Goal: Information Seeking & Learning: Understand process/instructions

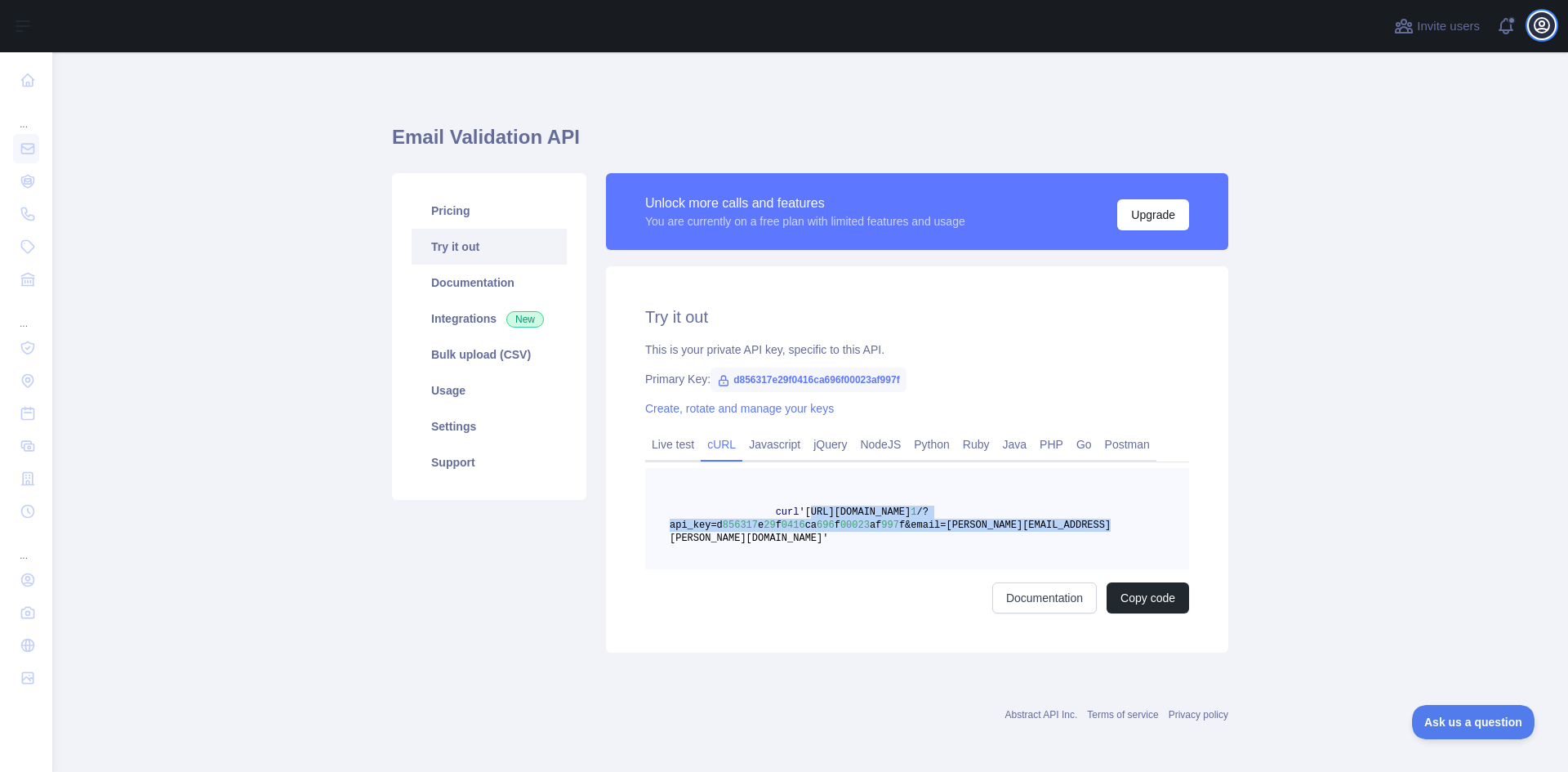
click at [1542, 18] on icon "button" at bounding box center [1542, 25] width 15 height 15
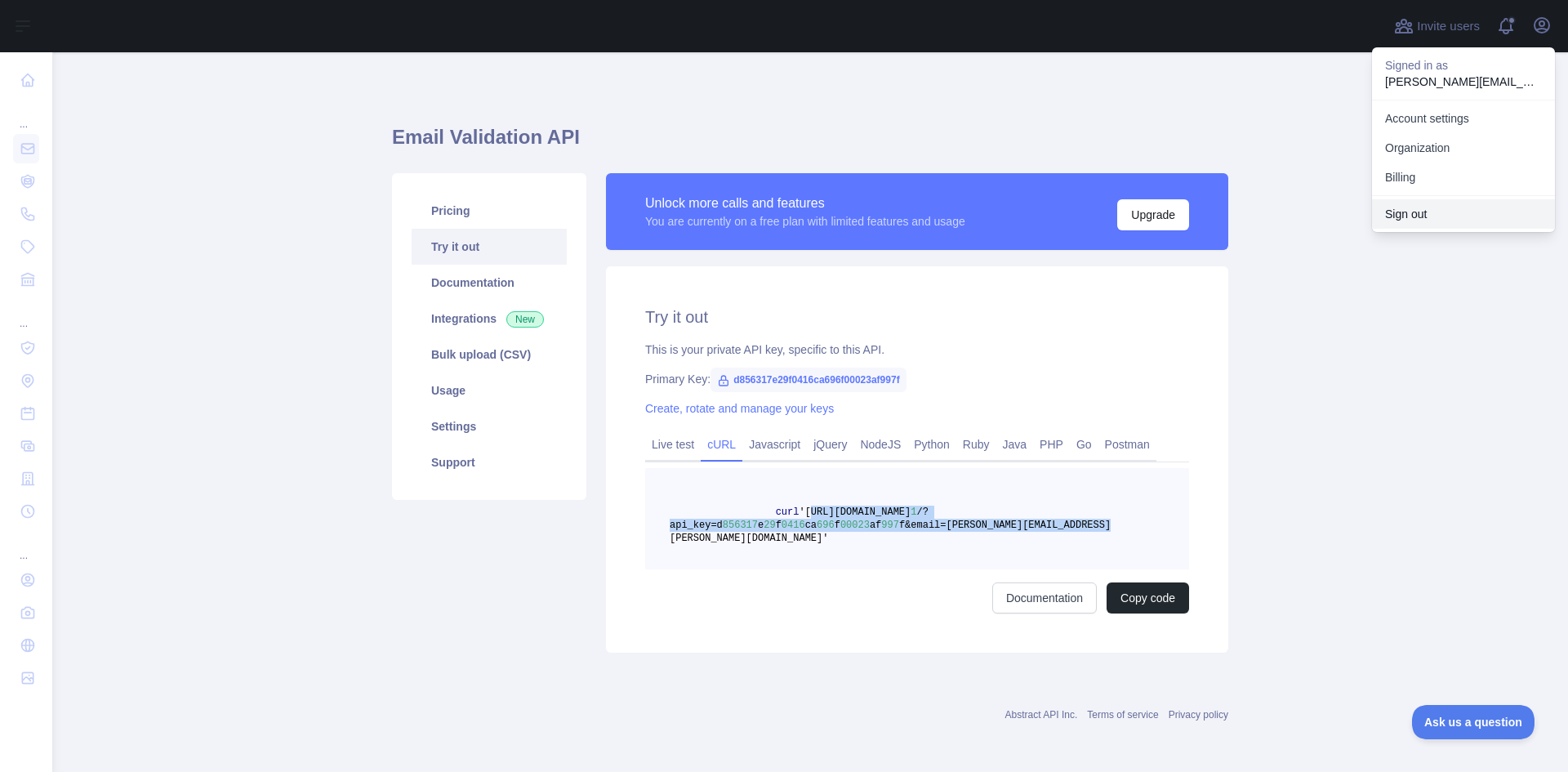
click at [1391, 211] on button "Sign out" at bounding box center [1464, 213] width 183 height 29
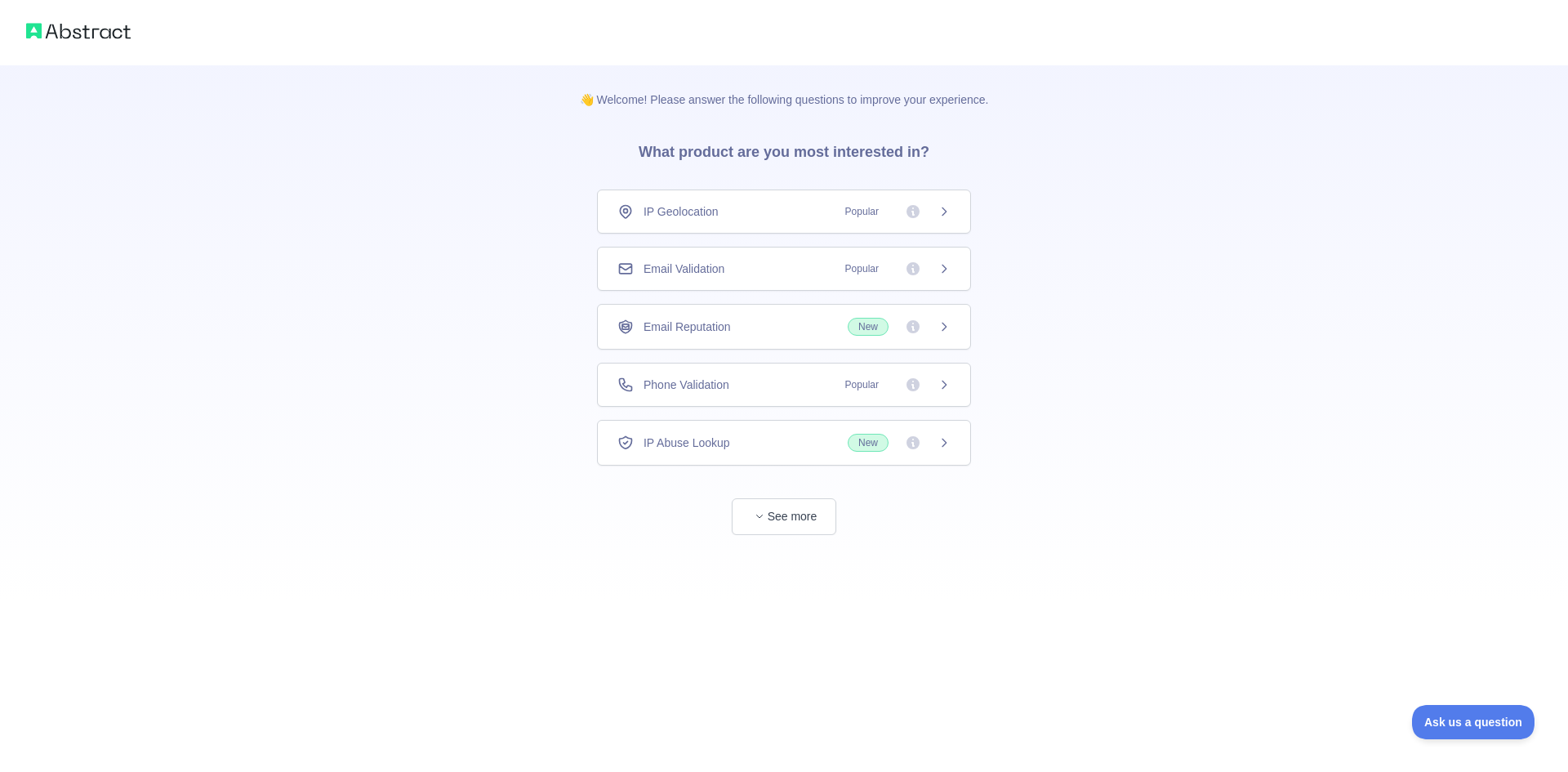
click at [761, 279] on div "Email Validation Popular" at bounding box center [784, 269] width 374 height 44
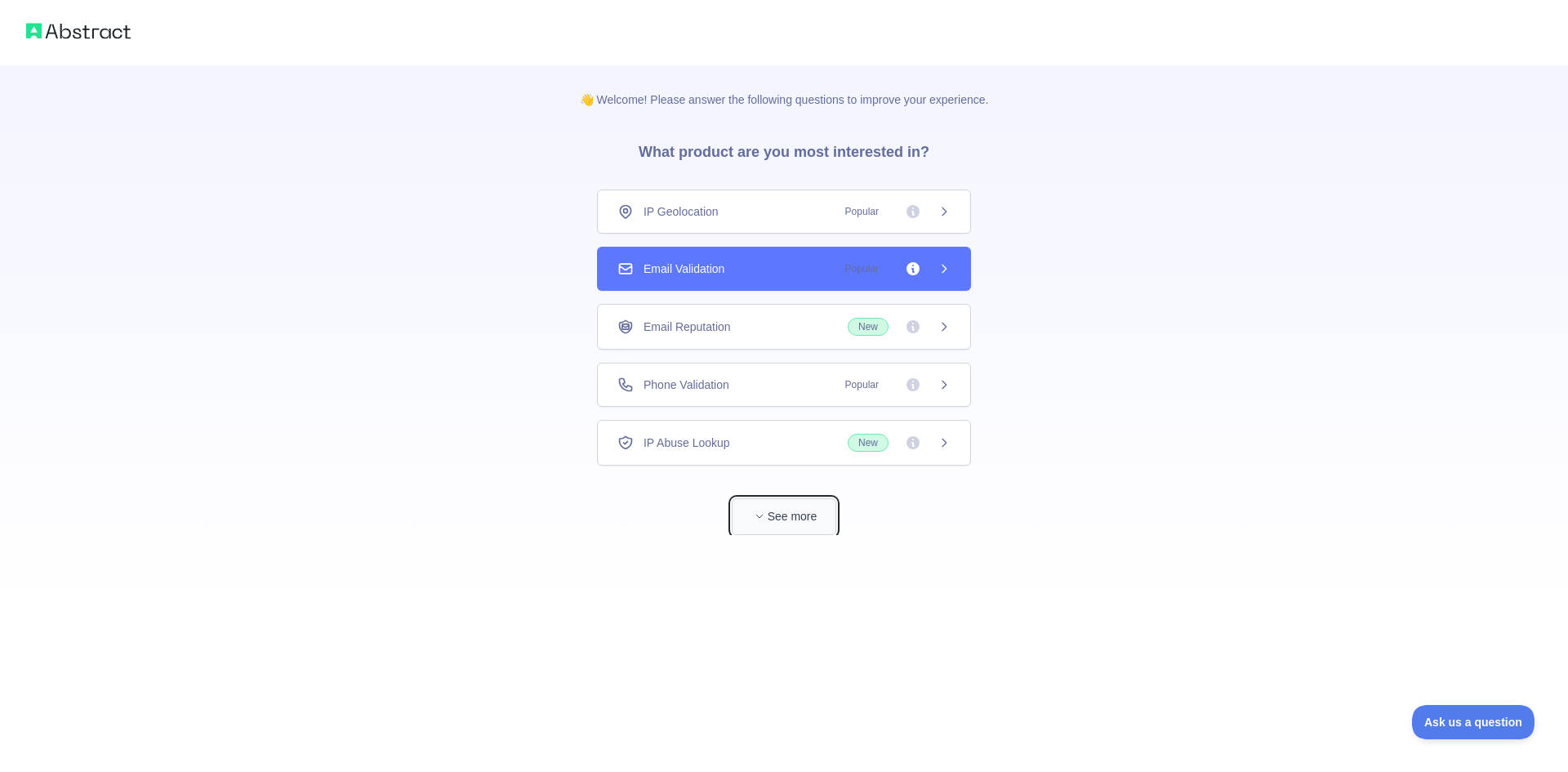
click at [775, 524] on button "See more" at bounding box center [784, 516] width 105 height 36
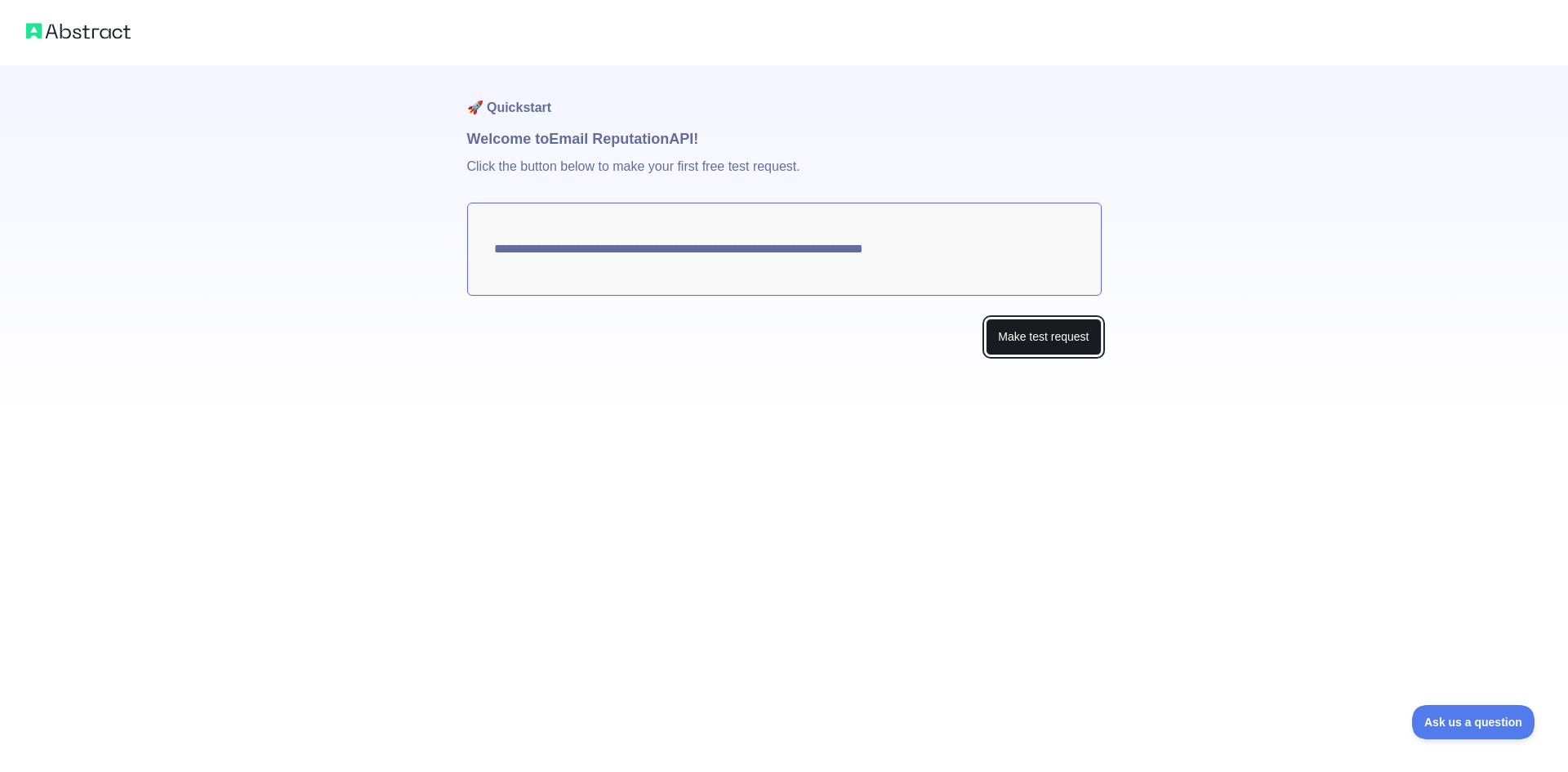
click at [1056, 340] on button "Make test request" at bounding box center [1043, 337] width 115 height 36
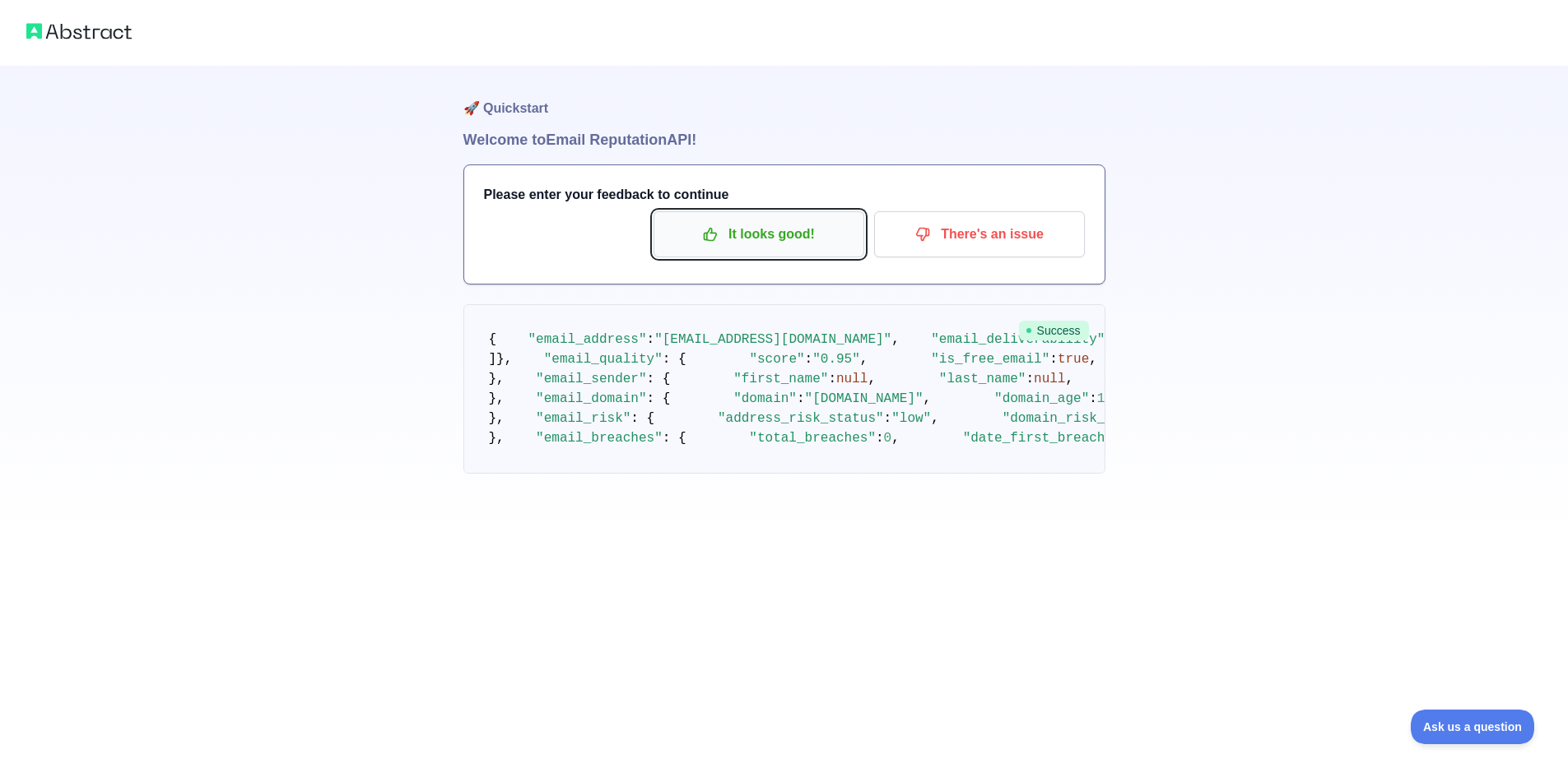
click at [737, 232] on p "It looks good!" at bounding box center [759, 234] width 186 height 28
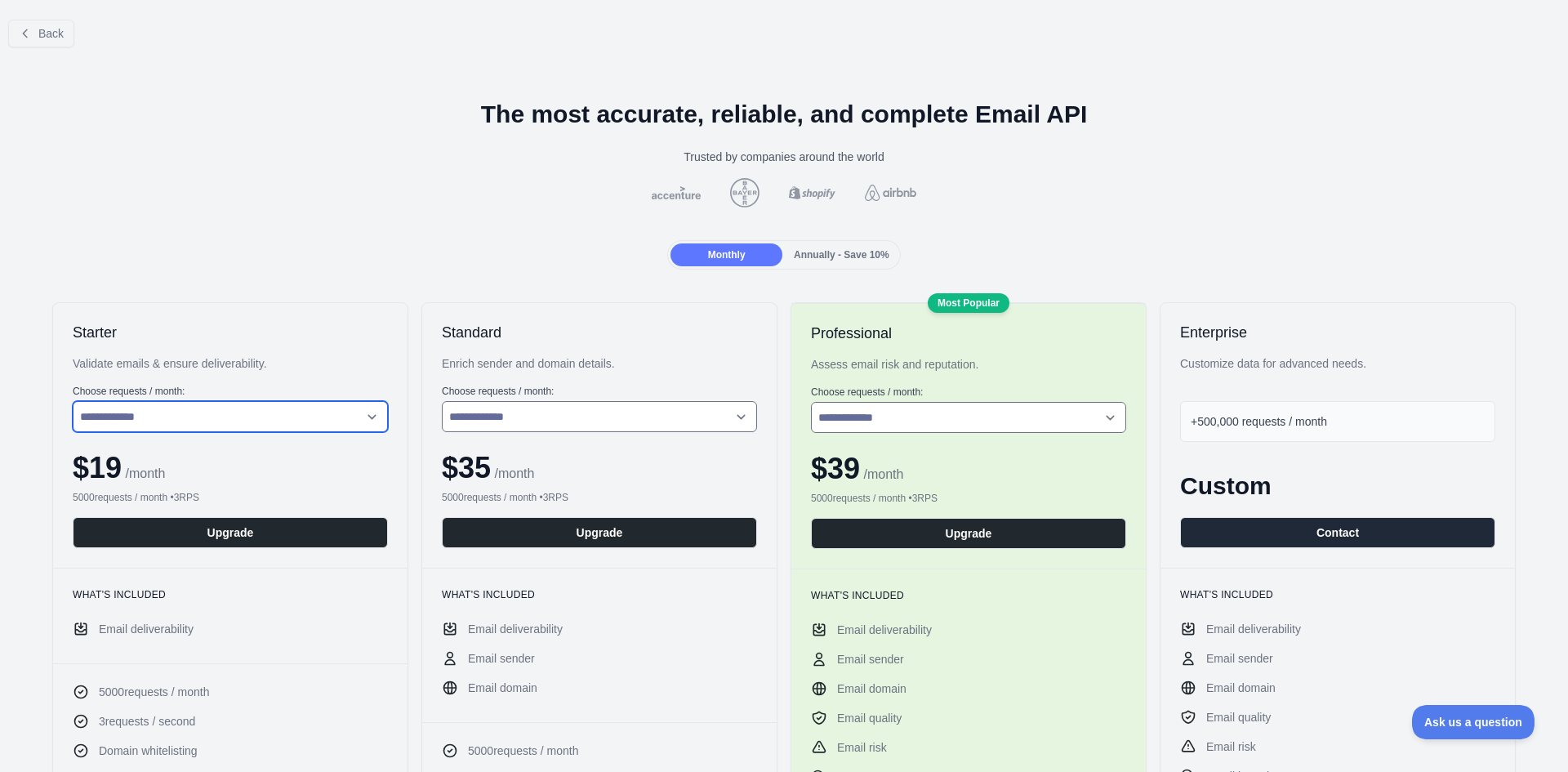
click at [225, 422] on select "**********" at bounding box center [230, 417] width 315 height 31
click at [50, 30] on span "Back" at bounding box center [51, 33] width 26 height 13
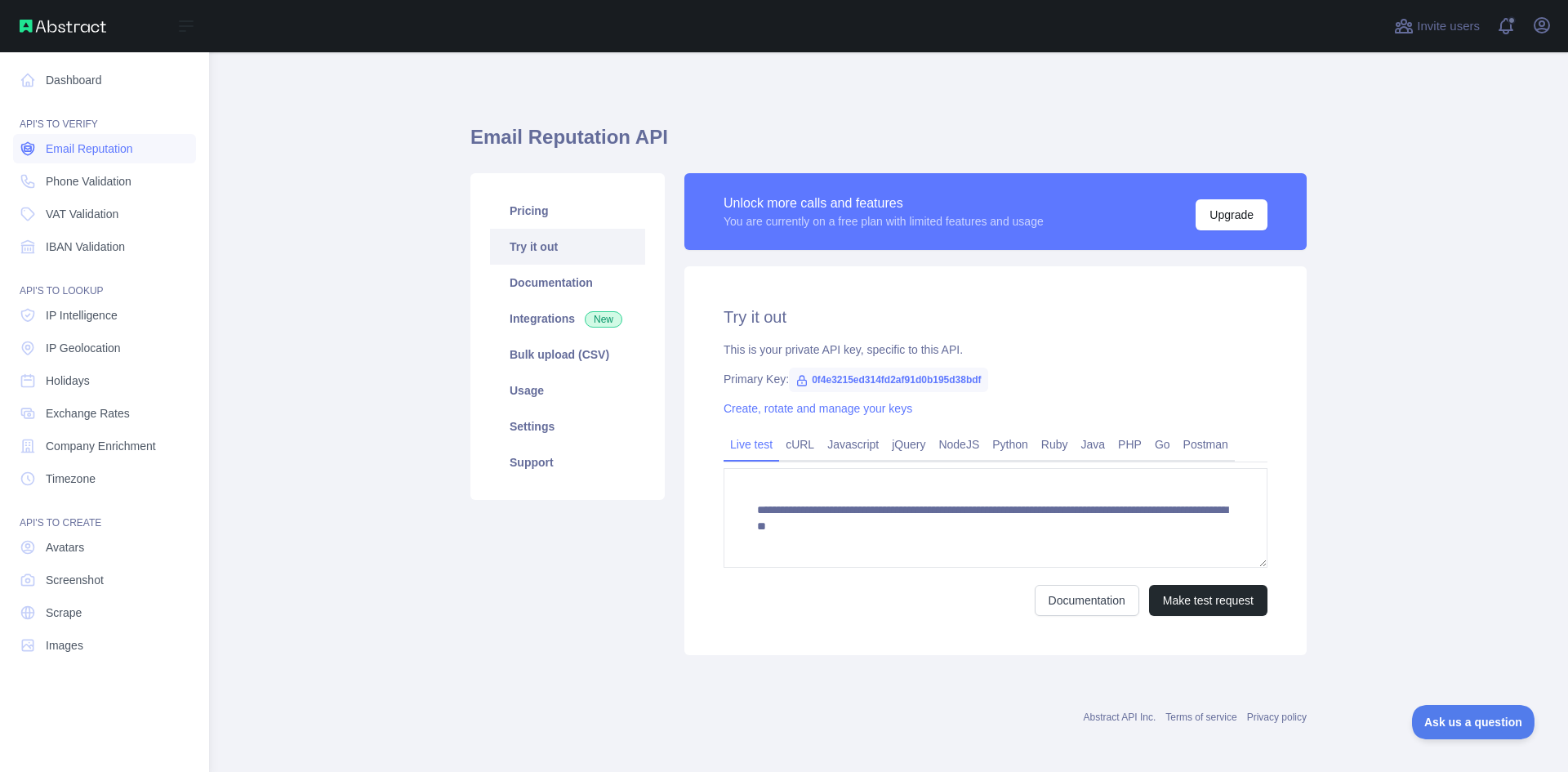
click at [102, 148] on span "Email Reputation" at bounding box center [90, 148] width 87 height 16
click at [58, 81] on link "Dashboard" at bounding box center [105, 80] width 183 height 29
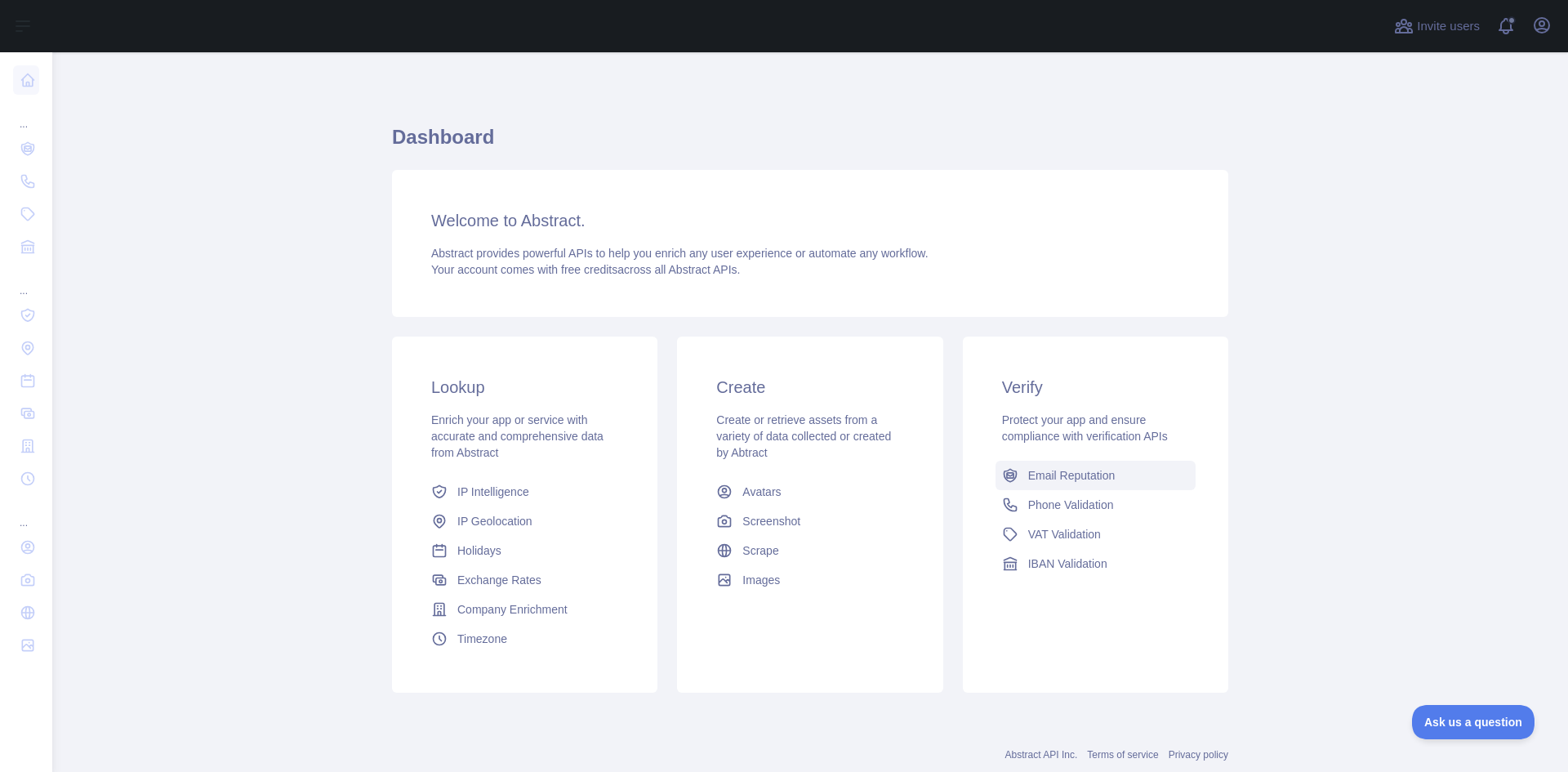
click at [1039, 482] on span "Email Reputation" at bounding box center [1072, 475] width 87 height 16
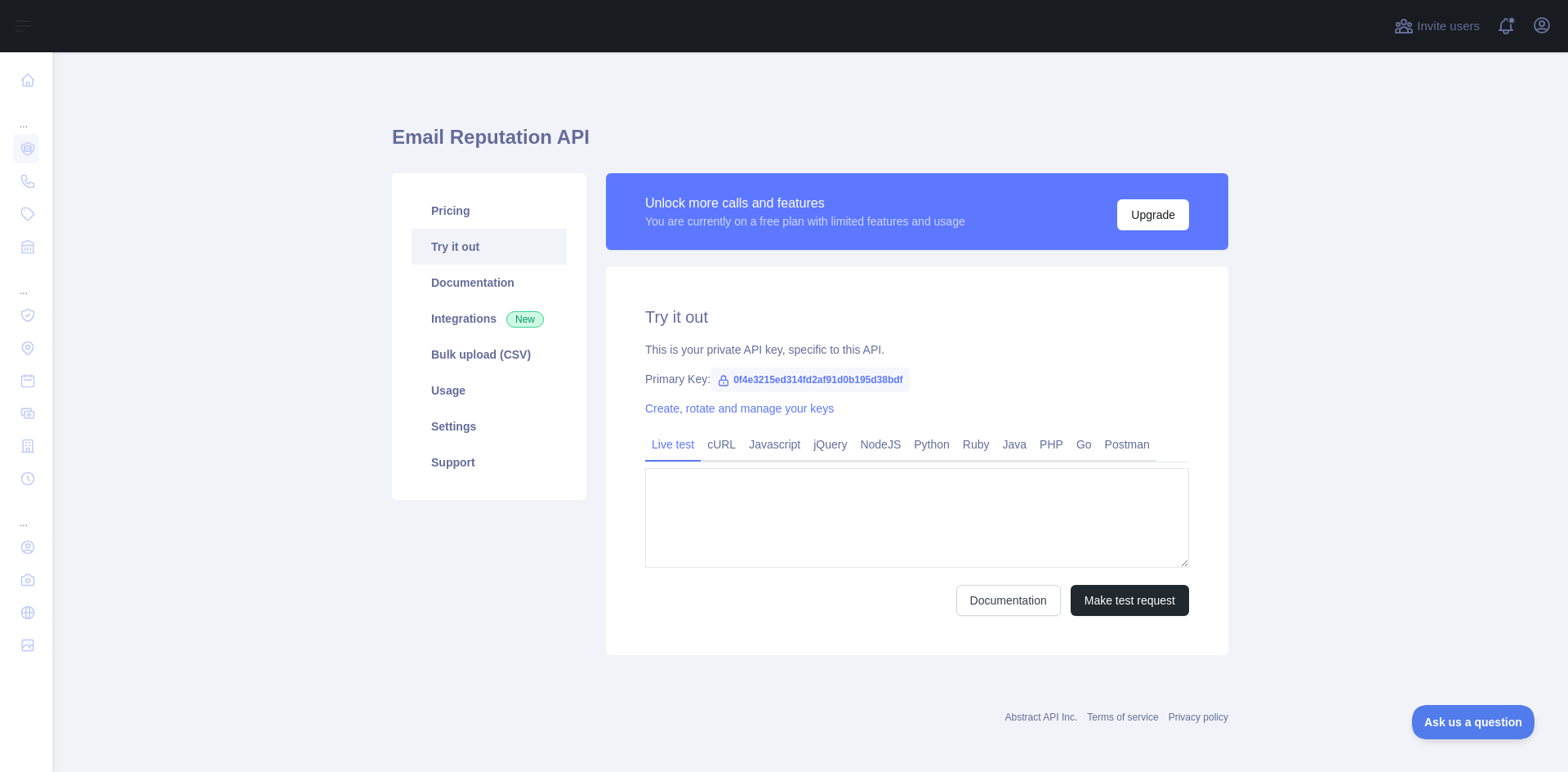
type textarea "**********"
click at [798, 383] on span "0f4e3215ed314fd2af91d0b195d38bdf" at bounding box center [810, 380] width 199 height 25
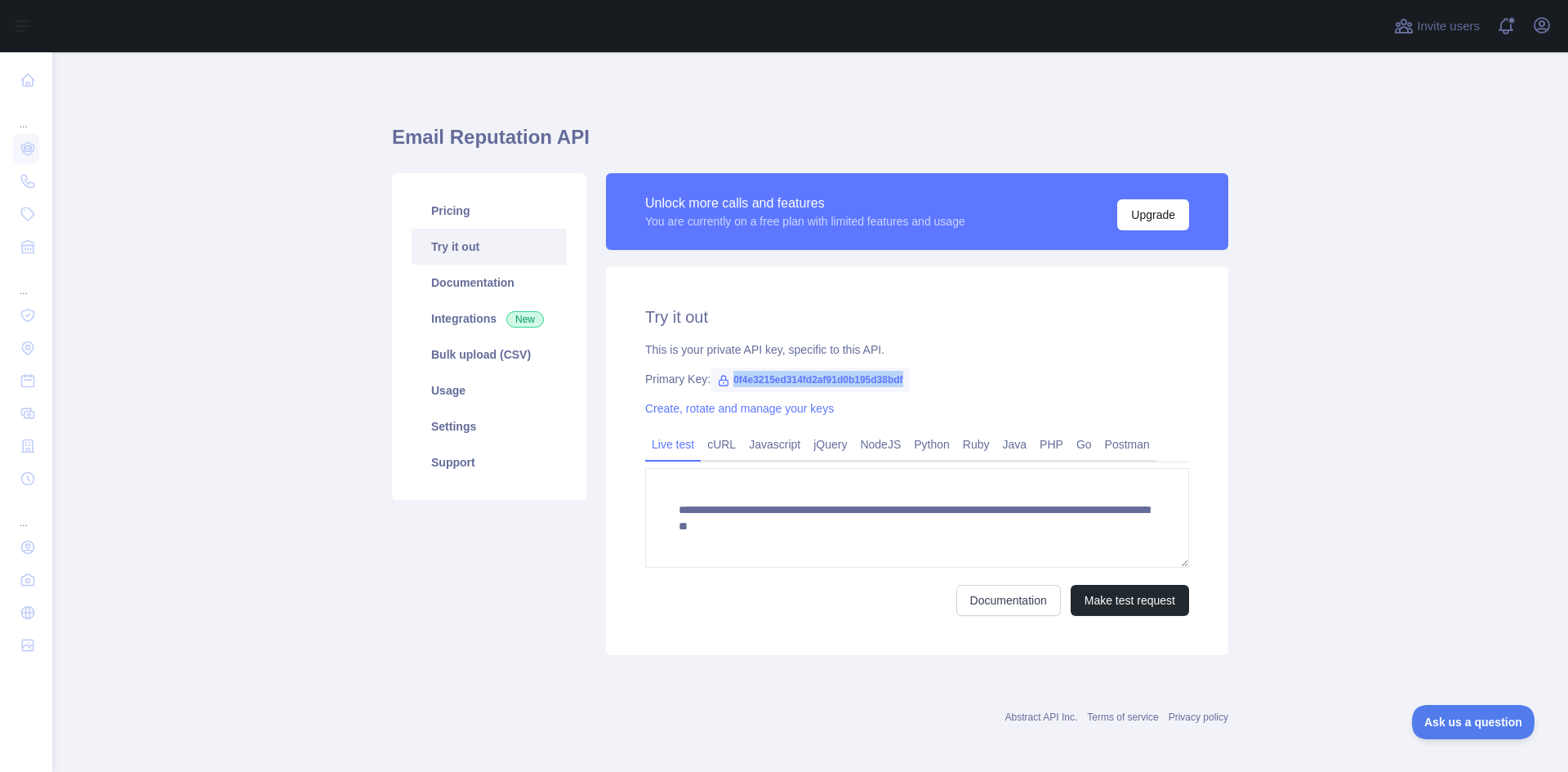
click at [798, 383] on span "0f4e3215ed314fd2af91d0b195d38bdf" at bounding box center [810, 380] width 199 height 25
copy span "0f4e3215ed314fd2af91d0b195d38bdf"
drag, startPoint x: 745, startPoint y: 457, endPoint x: 851, endPoint y: 477, distance: 107.9
click at [745, 457] on link "Javascript" at bounding box center [774, 444] width 65 height 26
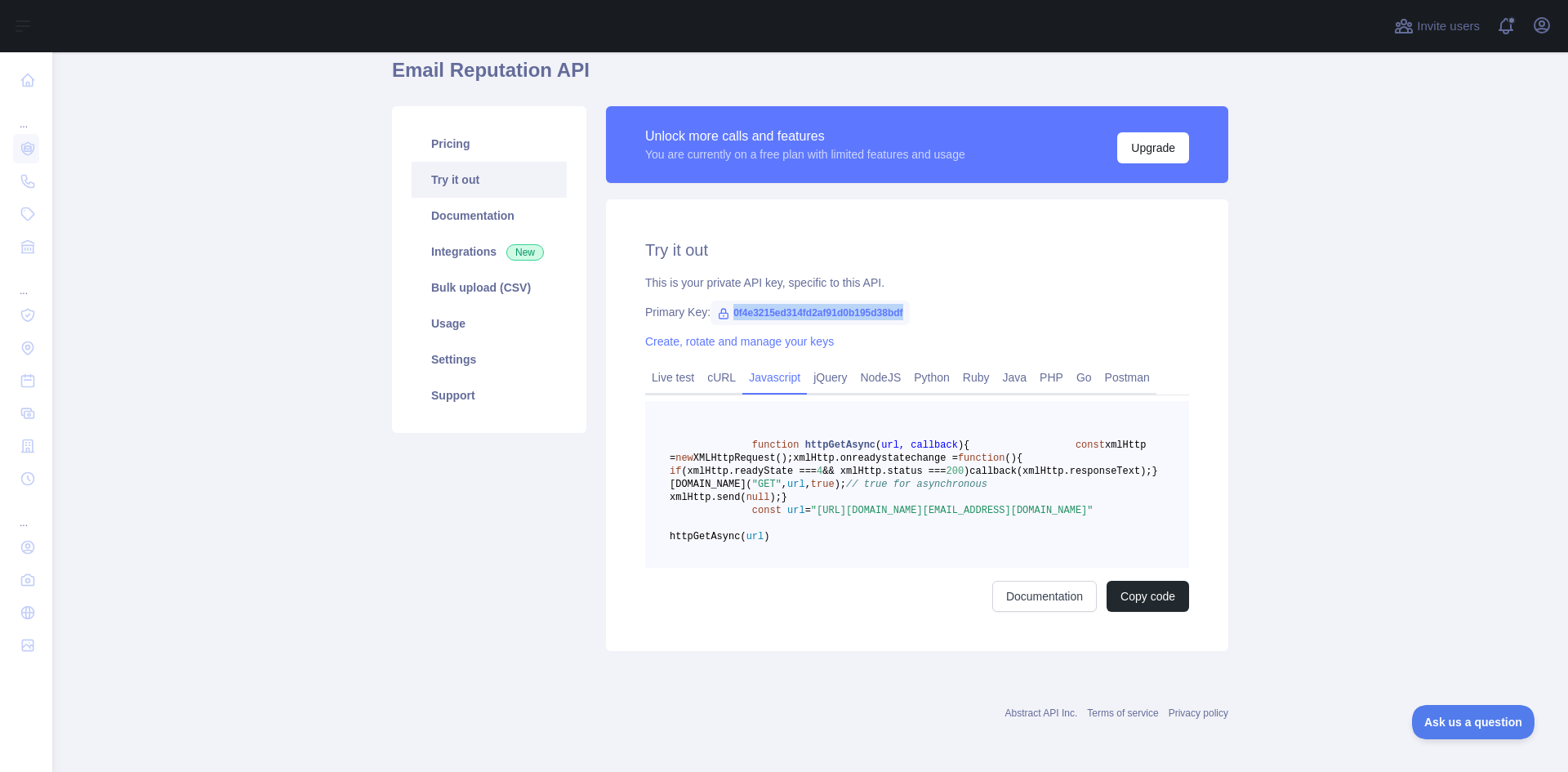
scroll to position [146, 0]
click at [937, 513] on span ""https://emailreputation.abstractapi.com/v1/?api_key=0f4e3215ed314fd2af91d0b195…" at bounding box center [953, 511] width 282 height 12
click at [834, 515] on span ""https://emailreputation.abstractapi.com/v1/?api_key=0f4e3215ed314fd2af91d0b195…" at bounding box center [953, 511] width 282 height 12
click at [714, 364] on link "cURL" at bounding box center [721, 377] width 42 height 26
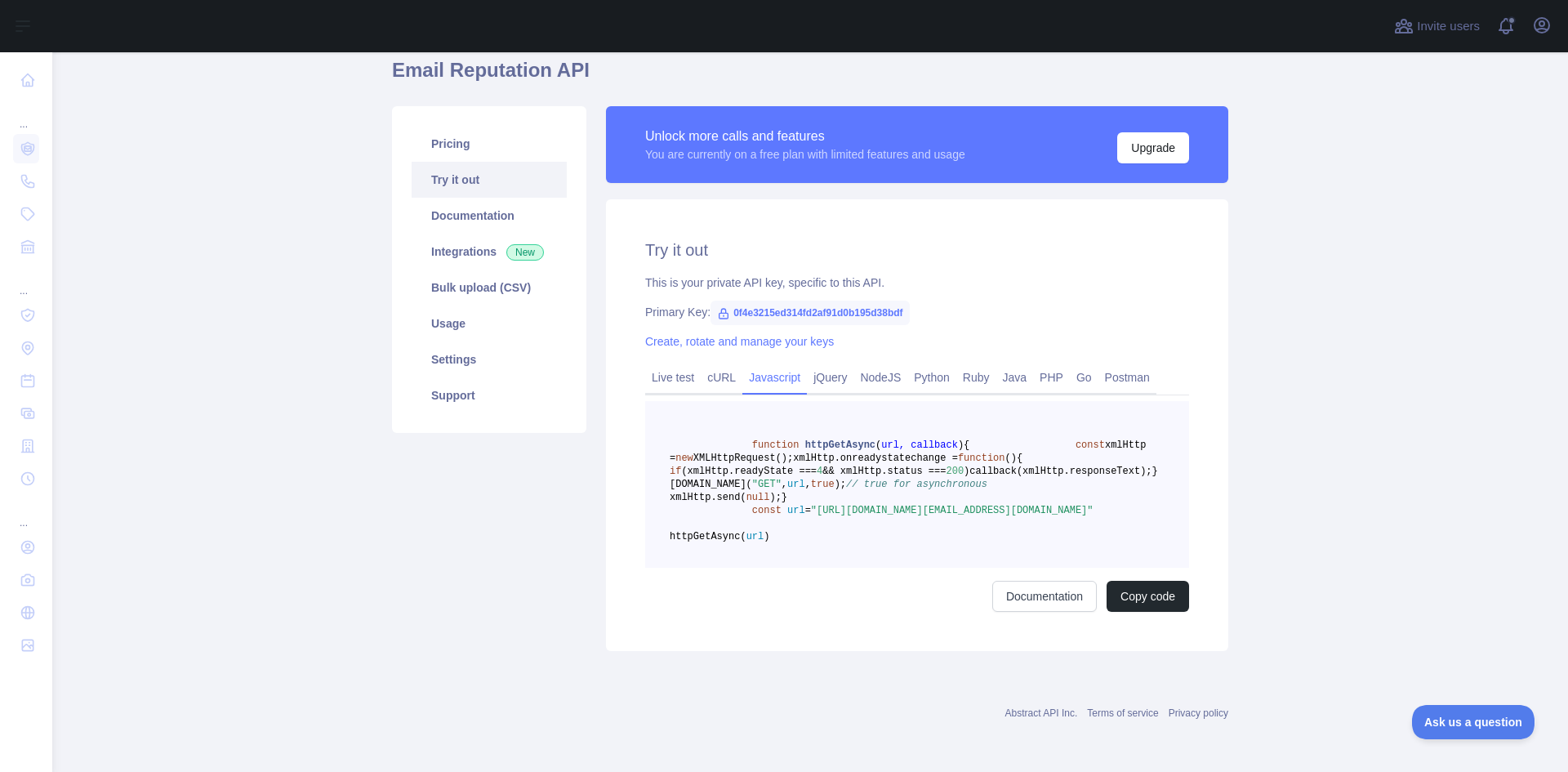
scroll to position [0, 0]
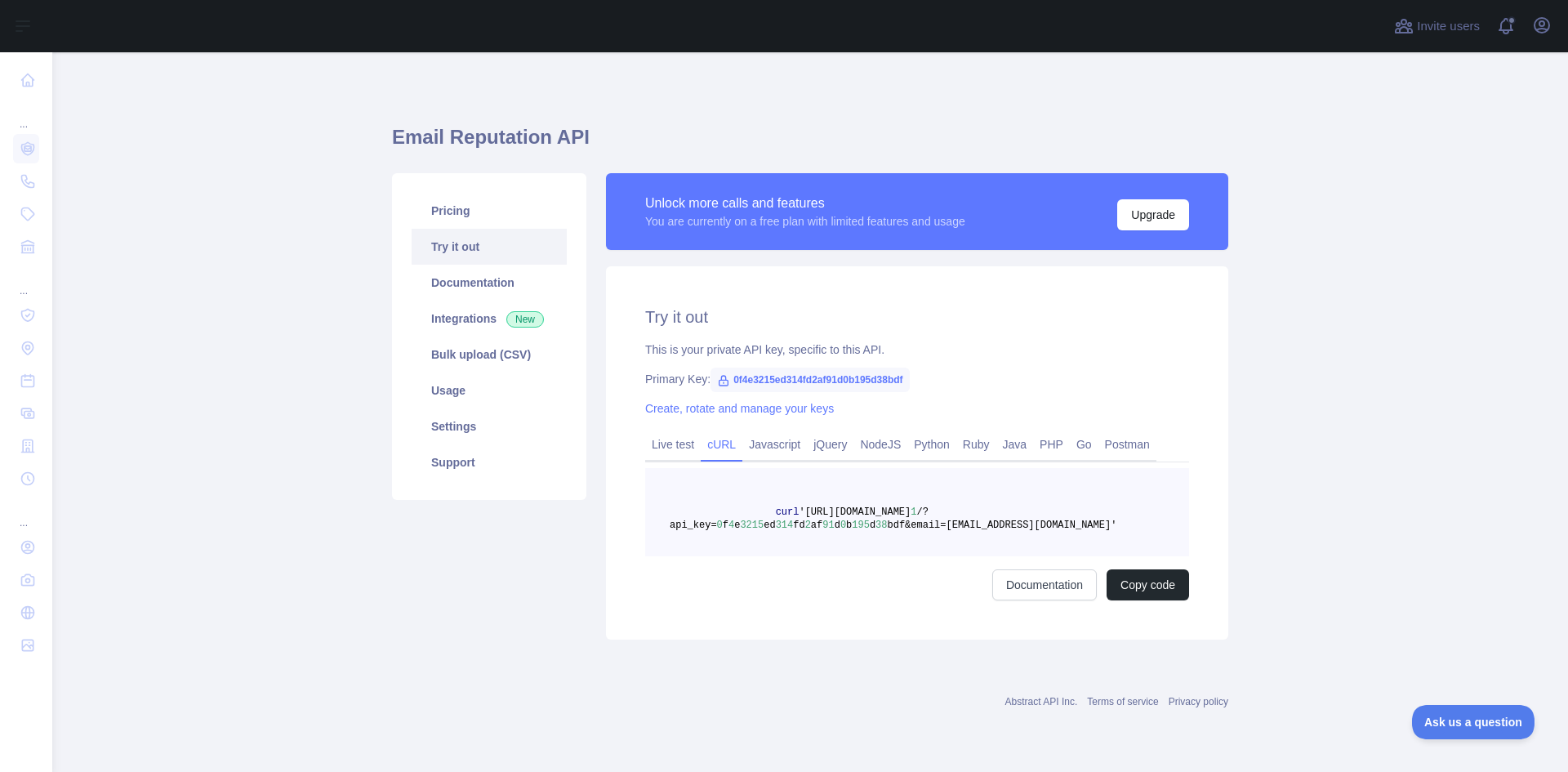
click at [717, 378] on icon at bounding box center [724, 380] width 13 height 13
click at [800, 373] on span "0f4e3215ed314fd2af91d0b195d38bdf" at bounding box center [810, 380] width 199 height 25
click at [431, 205] on link "Pricing" at bounding box center [489, 211] width 155 height 36
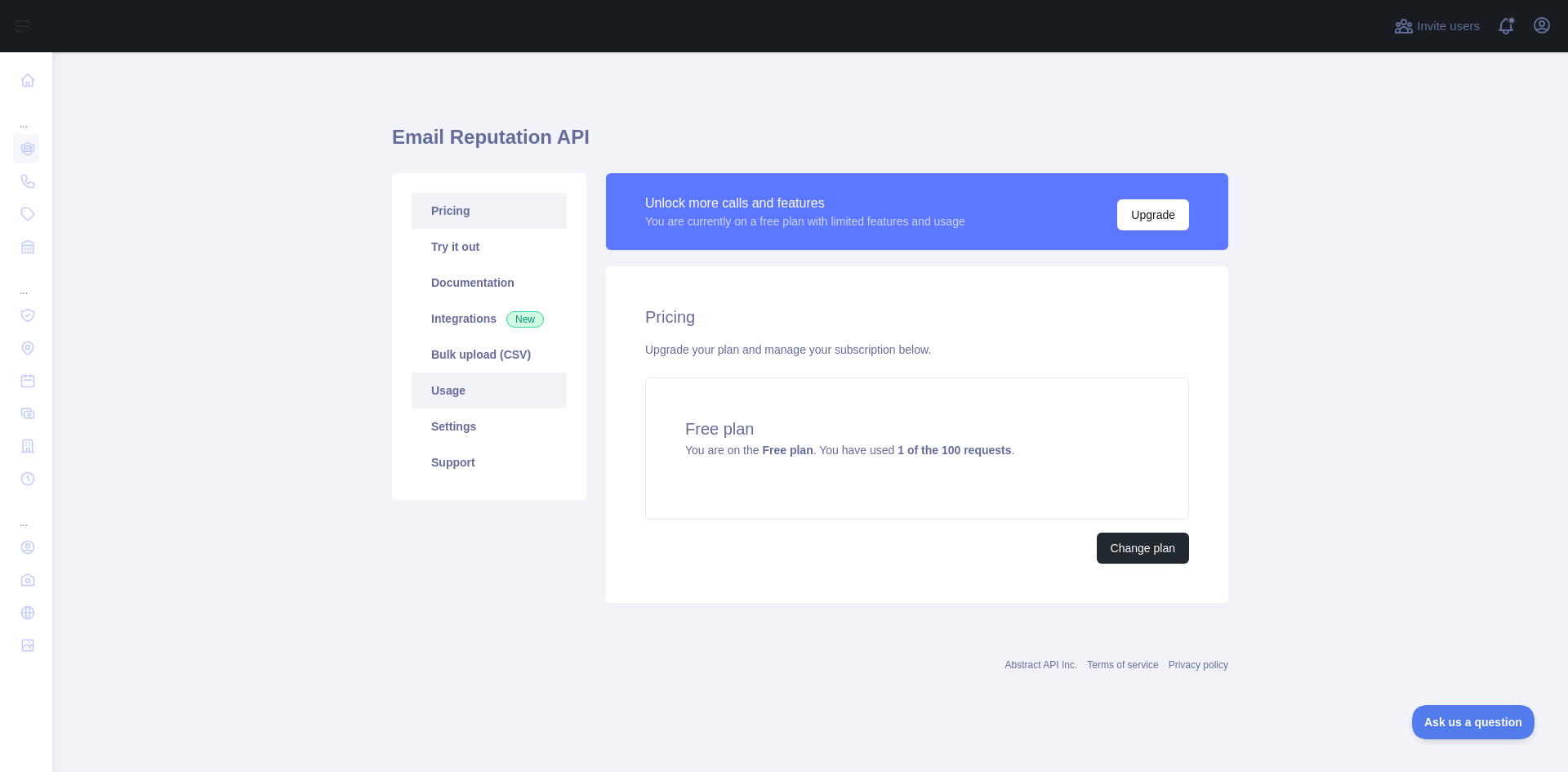
click at [482, 402] on link "Usage" at bounding box center [489, 391] width 155 height 36
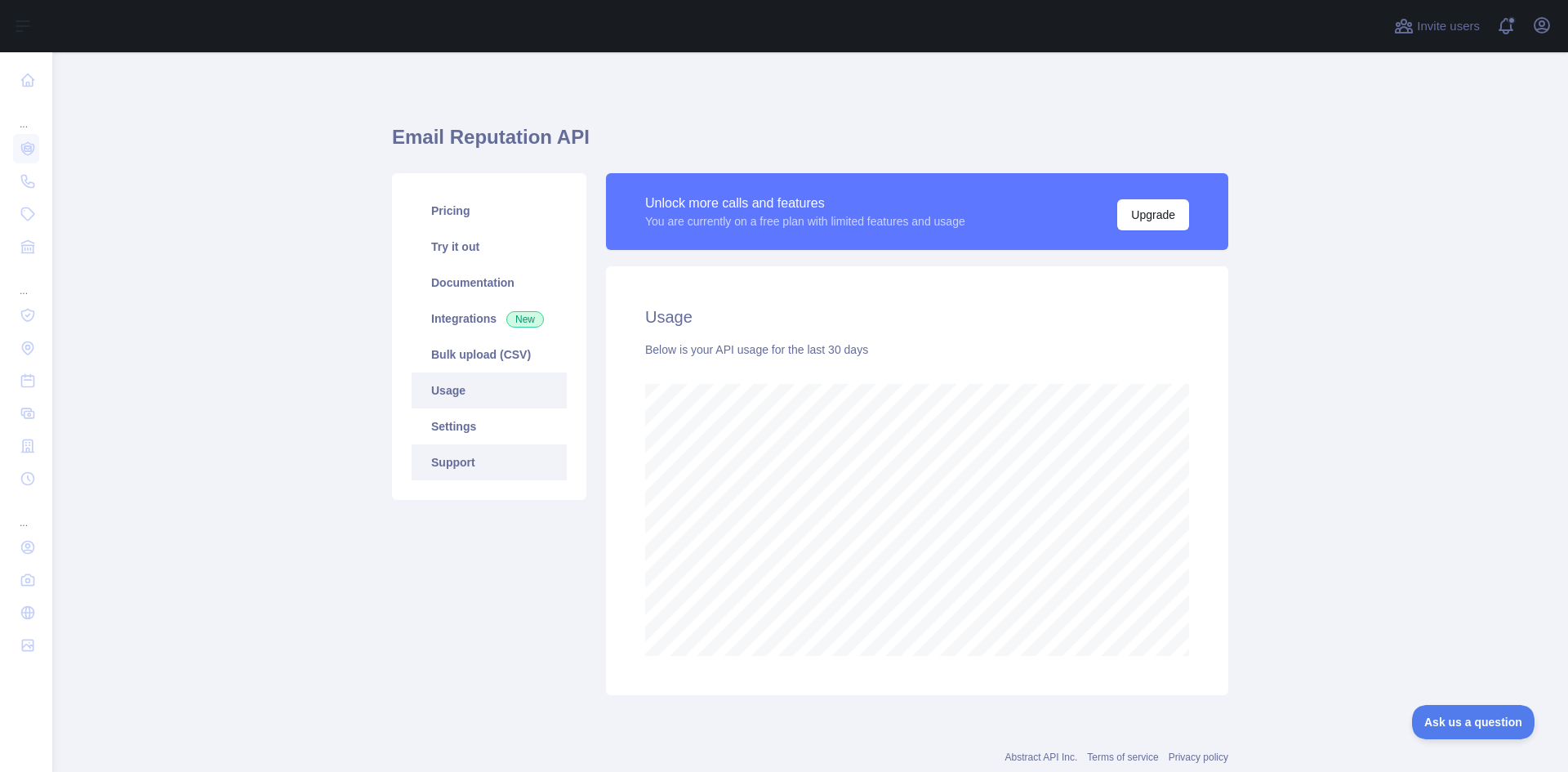
scroll to position [720, 1504]
click at [436, 315] on link "Integrations New" at bounding box center [489, 319] width 155 height 36
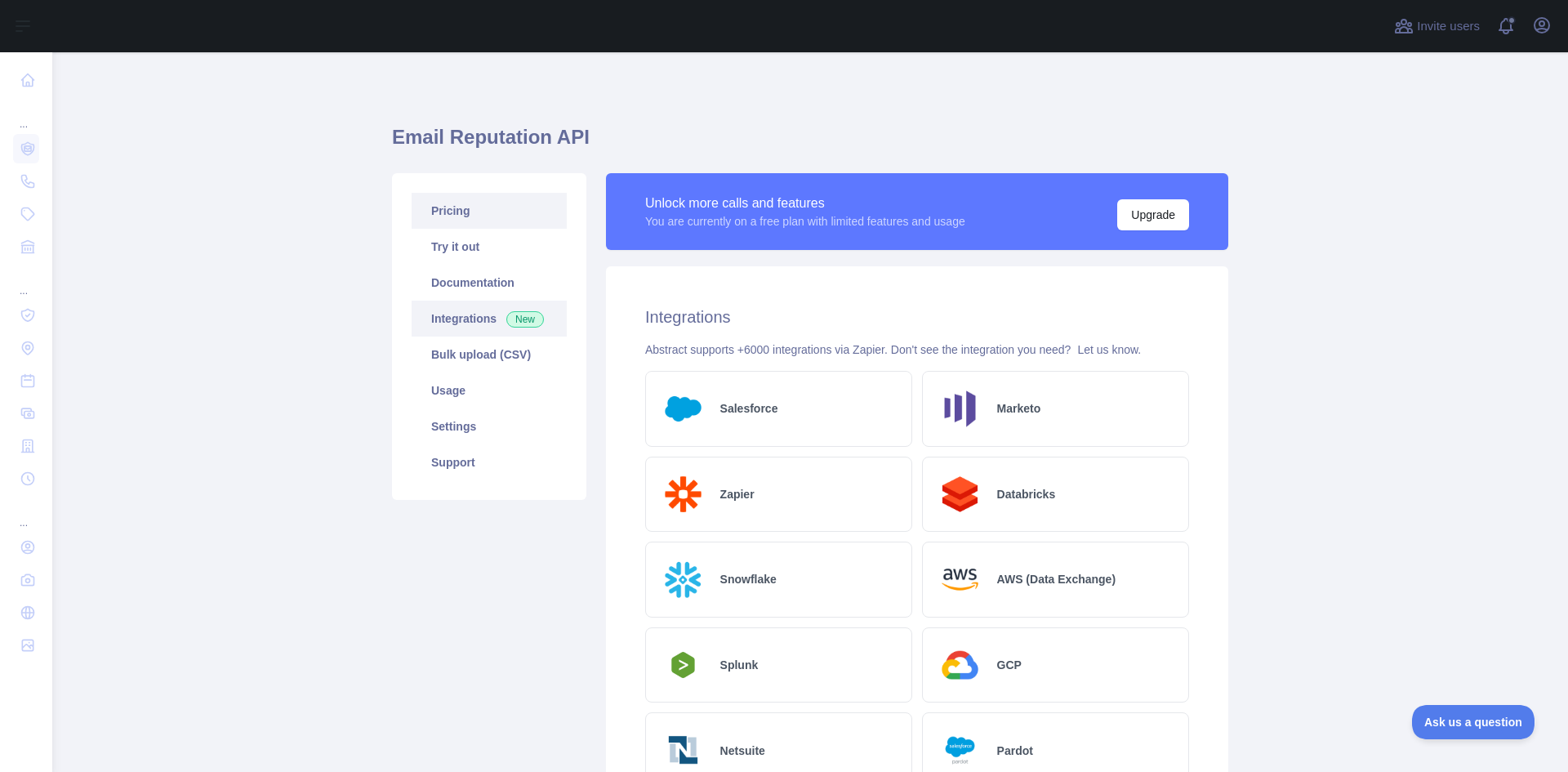
click at [455, 208] on link "Pricing" at bounding box center [489, 211] width 155 height 36
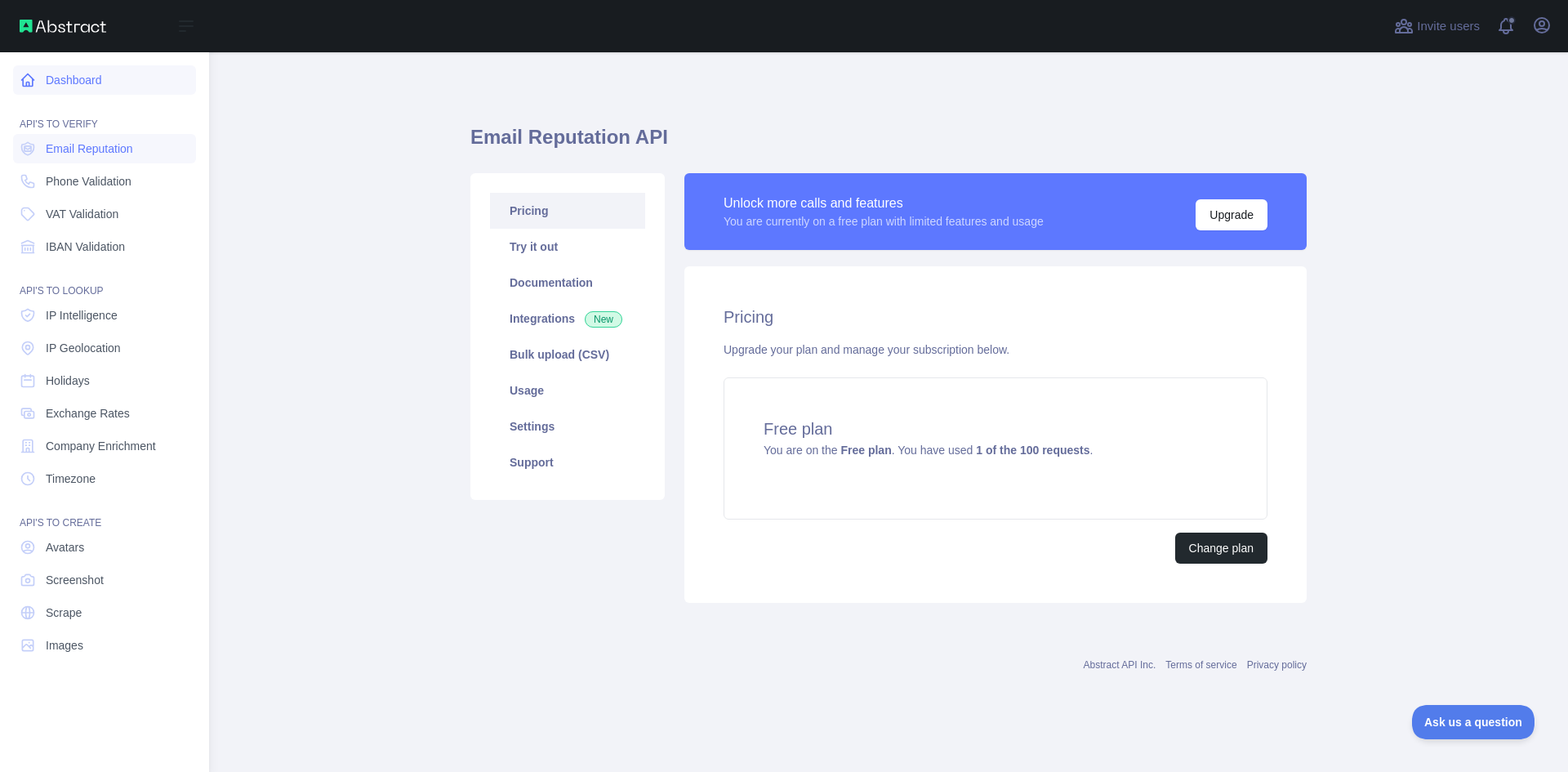
click at [45, 88] on link "Dashboard" at bounding box center [105, 80] width 183 height 29
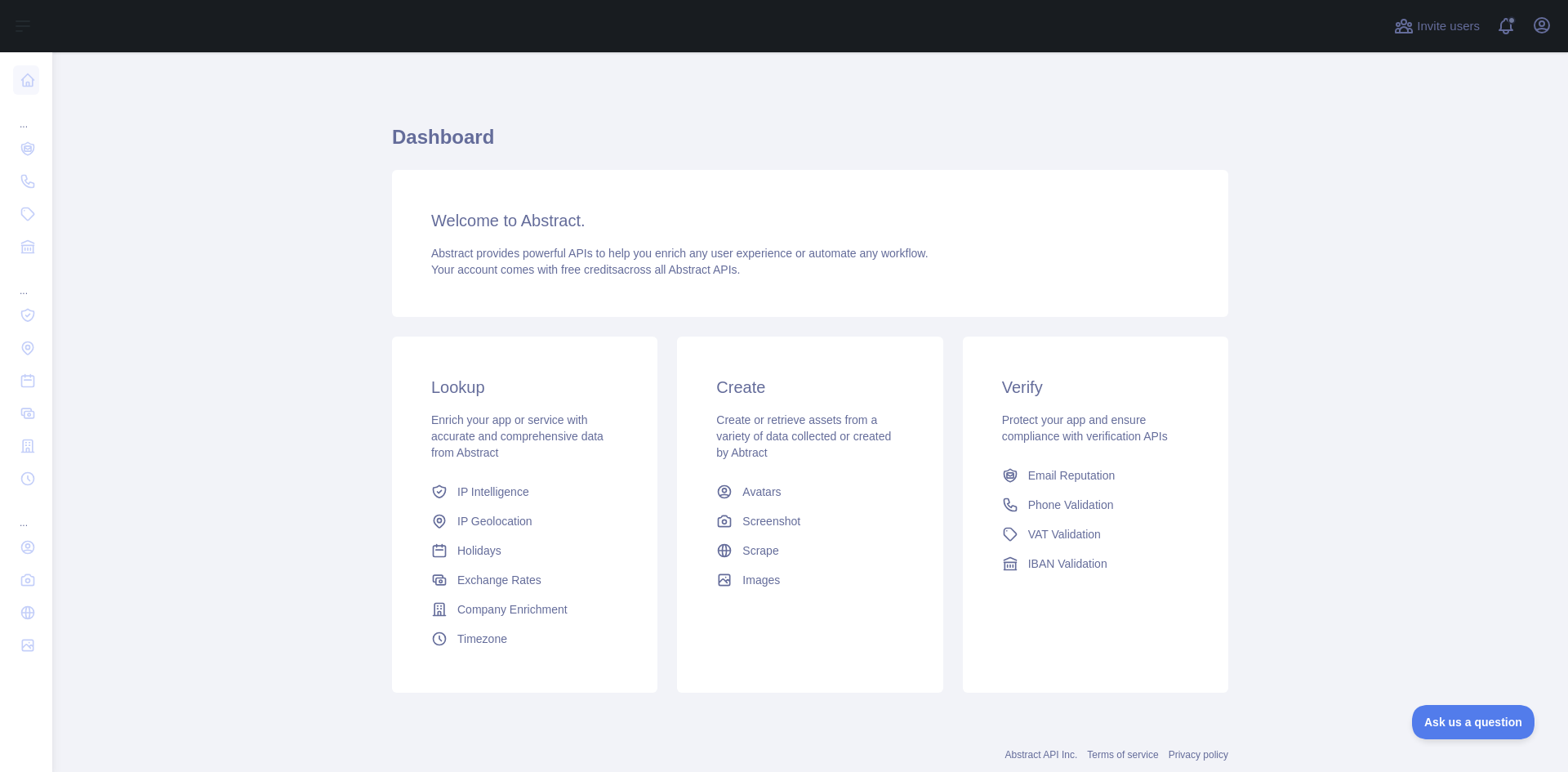
click at [1564, 26] on div "Invite users View notifications Open user menu" at bounding box center [810, 26] width 1516 height 52
click at [1550, 26] on icon "button" at bounding box center [1542, 25] width 20 height 20
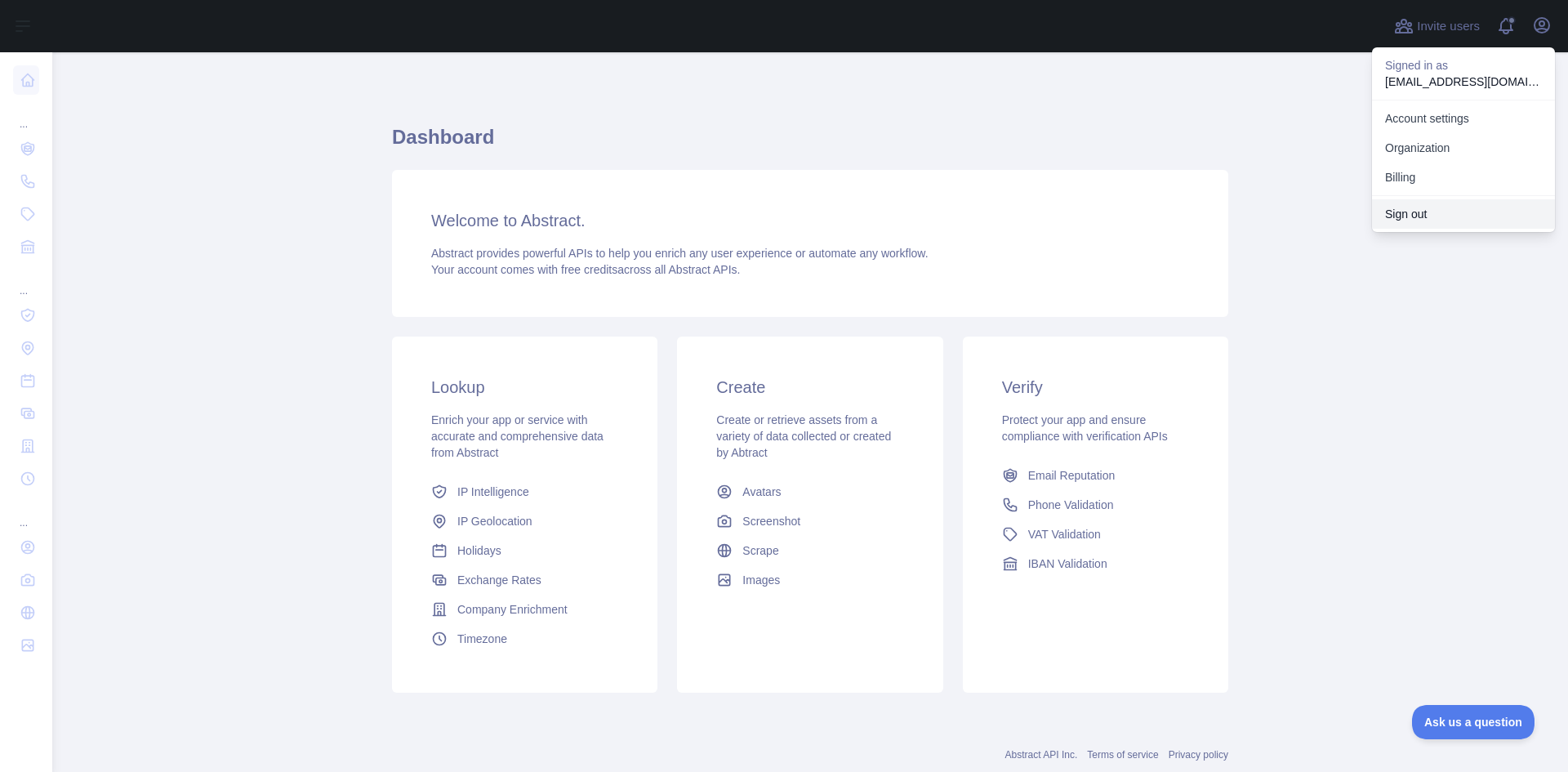
click at [1405, 210] on button "Sign out" at bounding box center [1464, 213] width 183 height 29
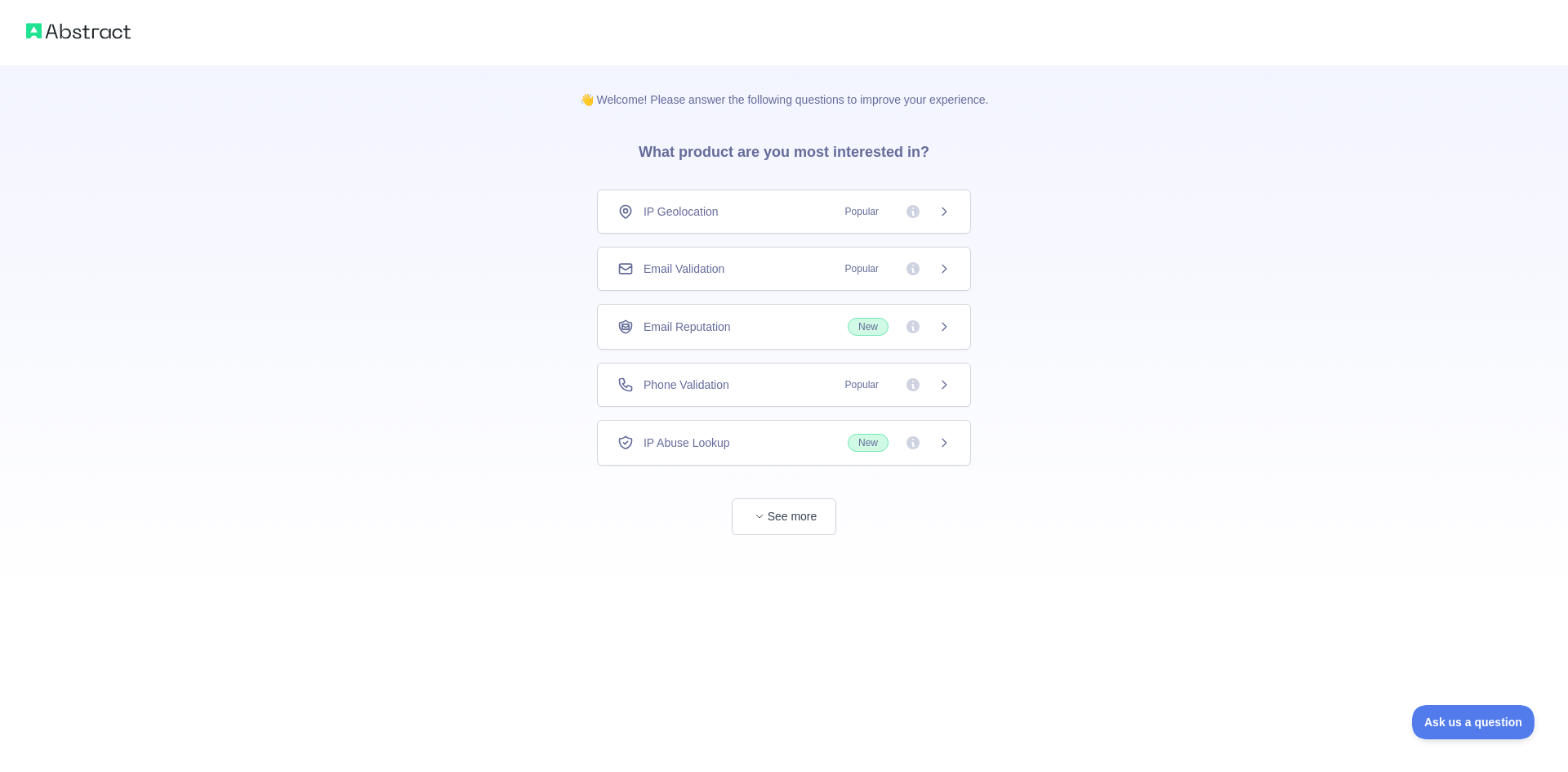
click at [931, 260] on span "Popular" at bounding box center [893, 268] width 115 height 16
click at [794, 328] on div "Email Reputation New" at bounding box center [784, 327] width 333 height 18
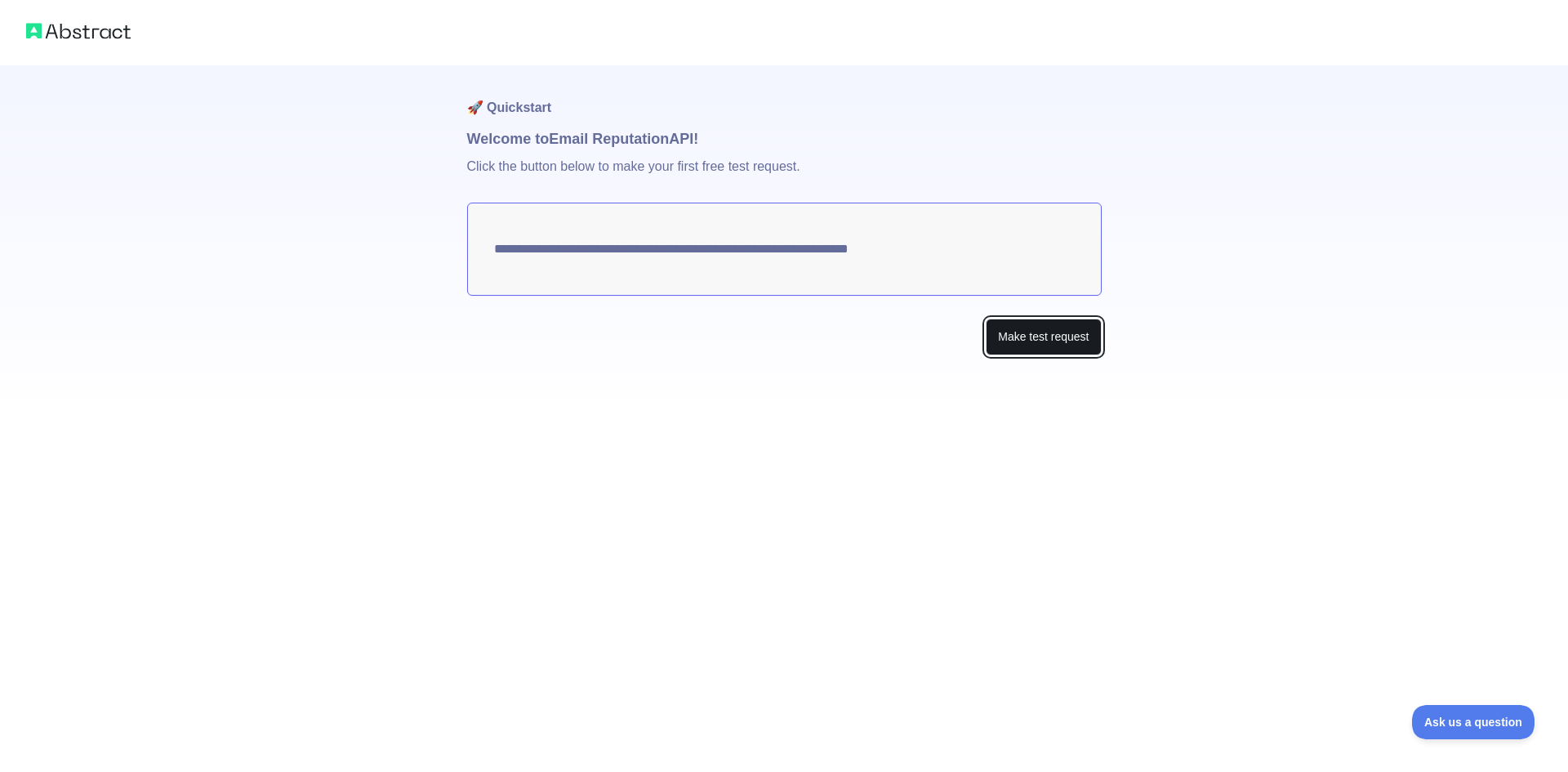
click at [1027, 338] on button "Make test request" at bounding box center [1043, 337] width 115 height 36
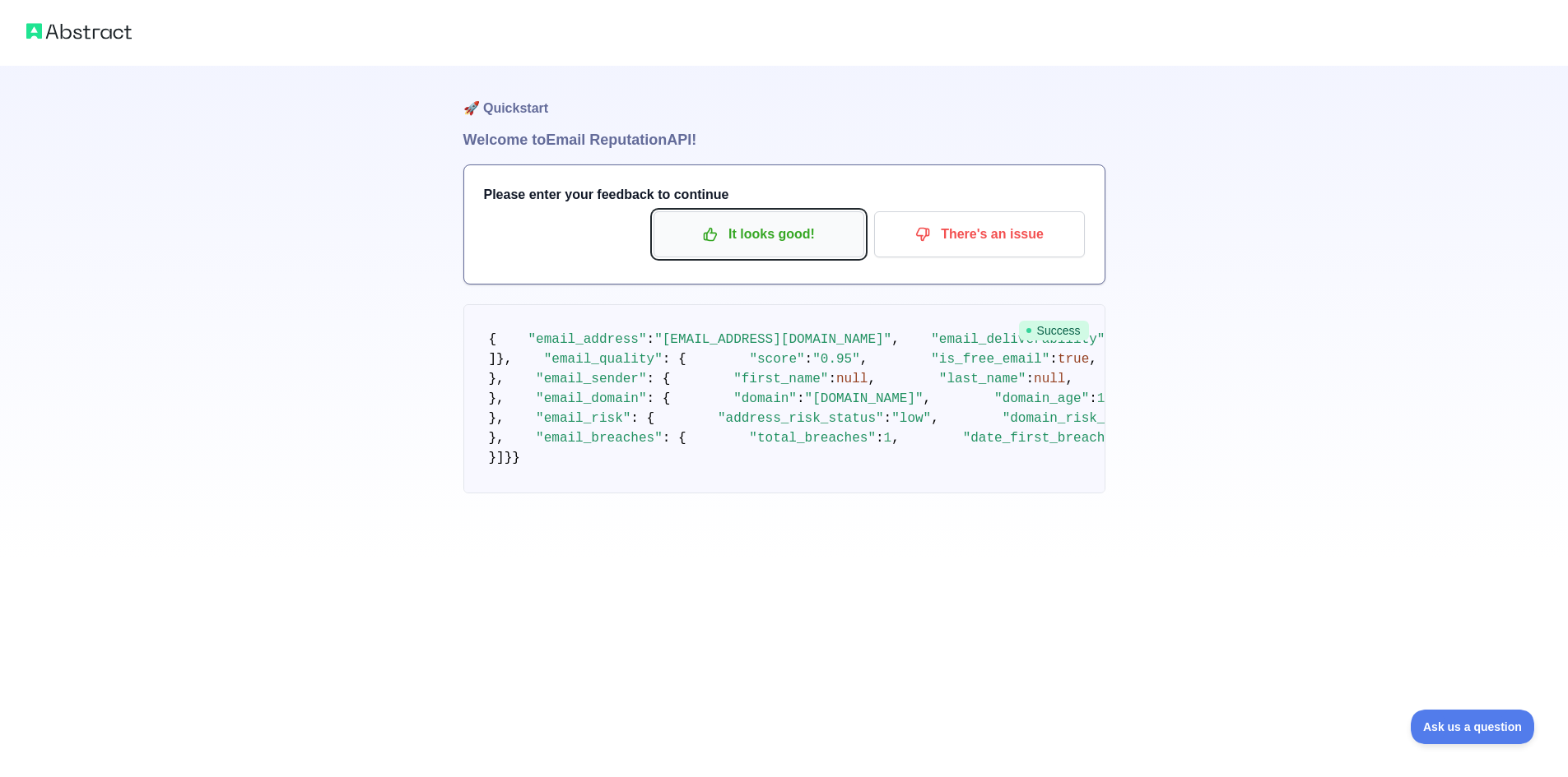
click at [776, 235] on p "It looks good!" at bounding box center [759, 234] width 186 height 28
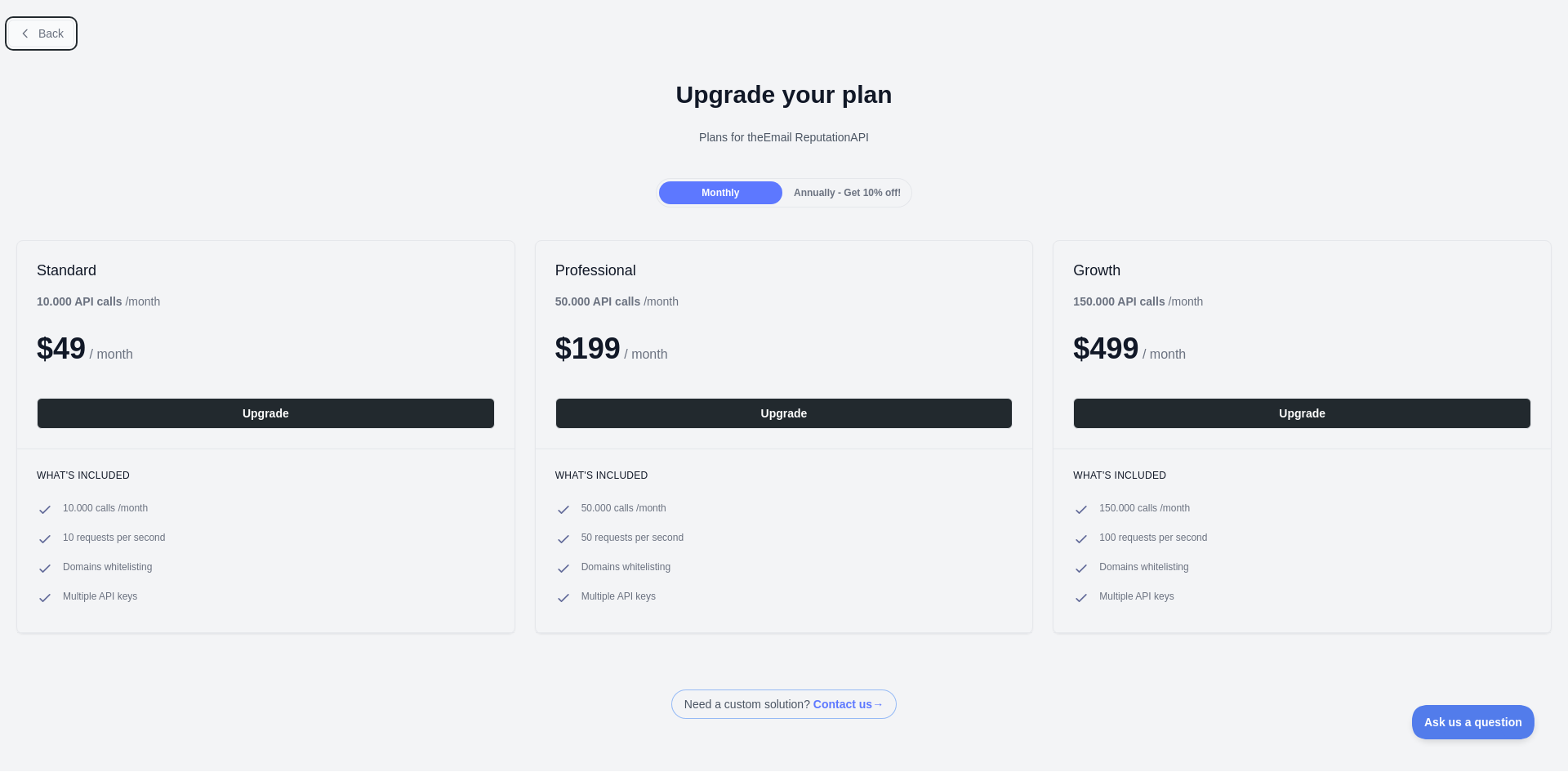
click at [40, 25] on button "Back" at bounding box center [41, 33] width 67 height 28
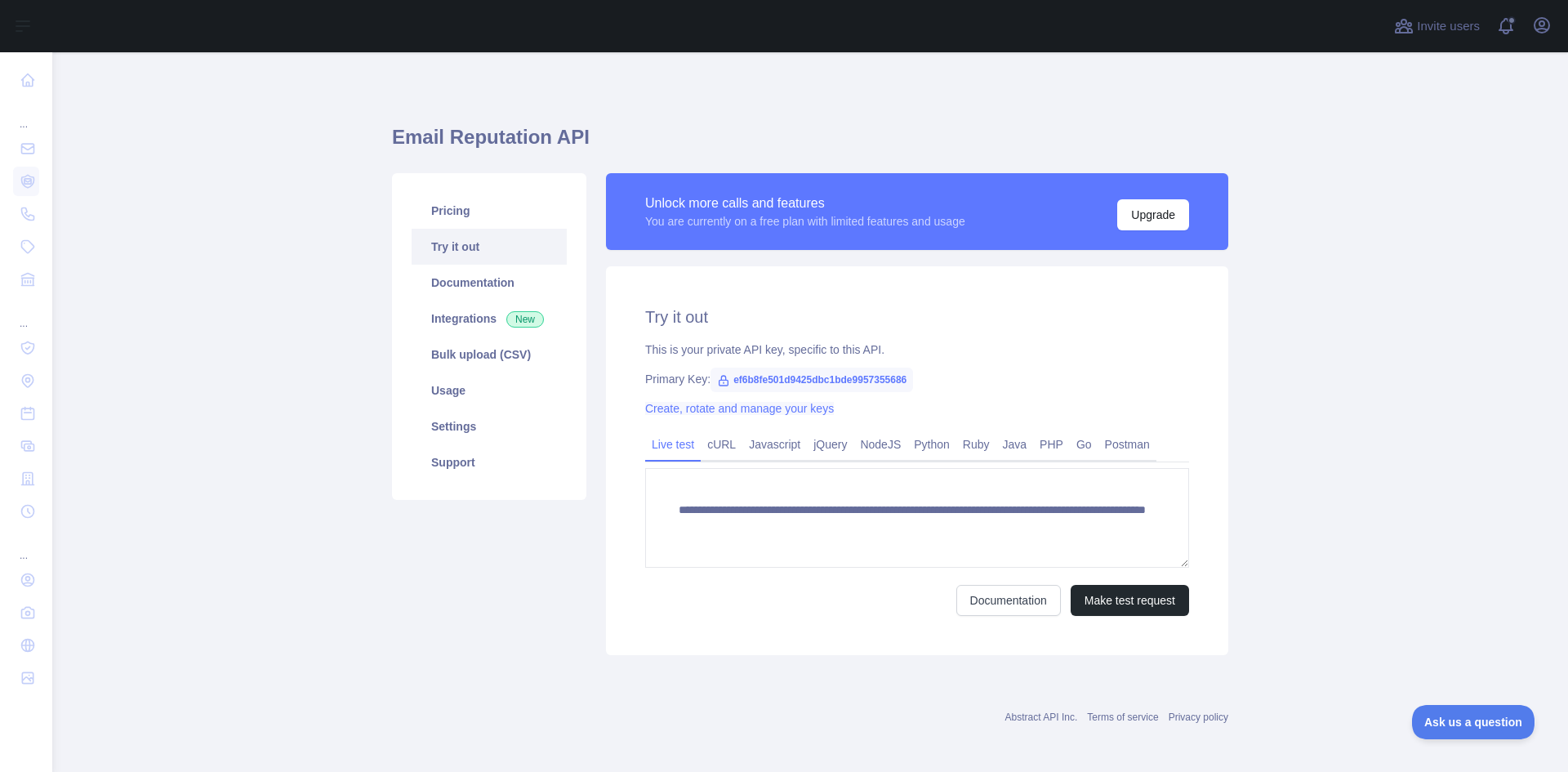
click at [777, 414] on link "Create, rotate and manage your keys" at bounding box center [740, 409] width 189 height 13
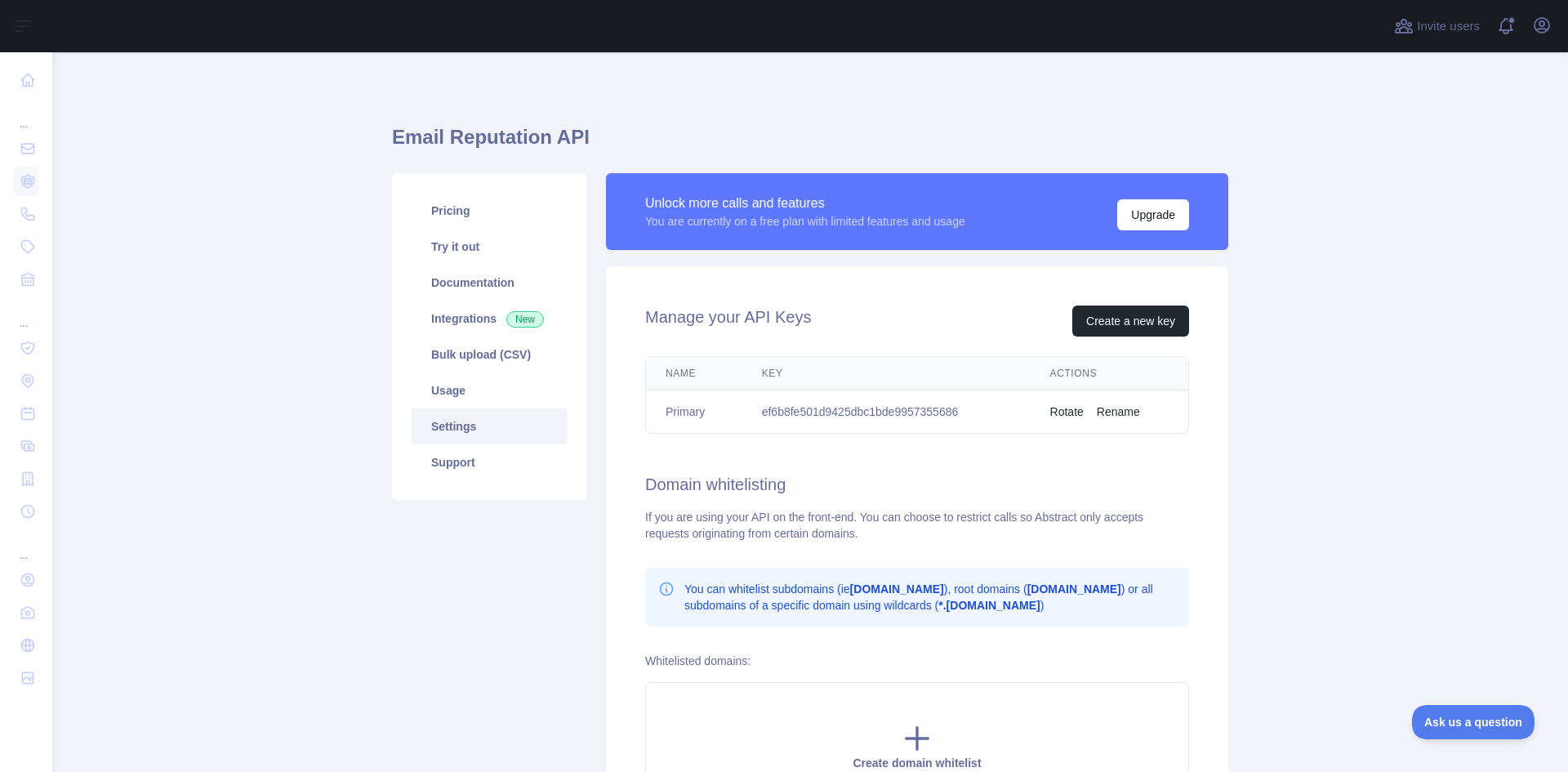
click at [883, 407] on td "ef6b8fe501d9425dbc1bde9957355686" at bounding box center [886, 412] width 289 height 44
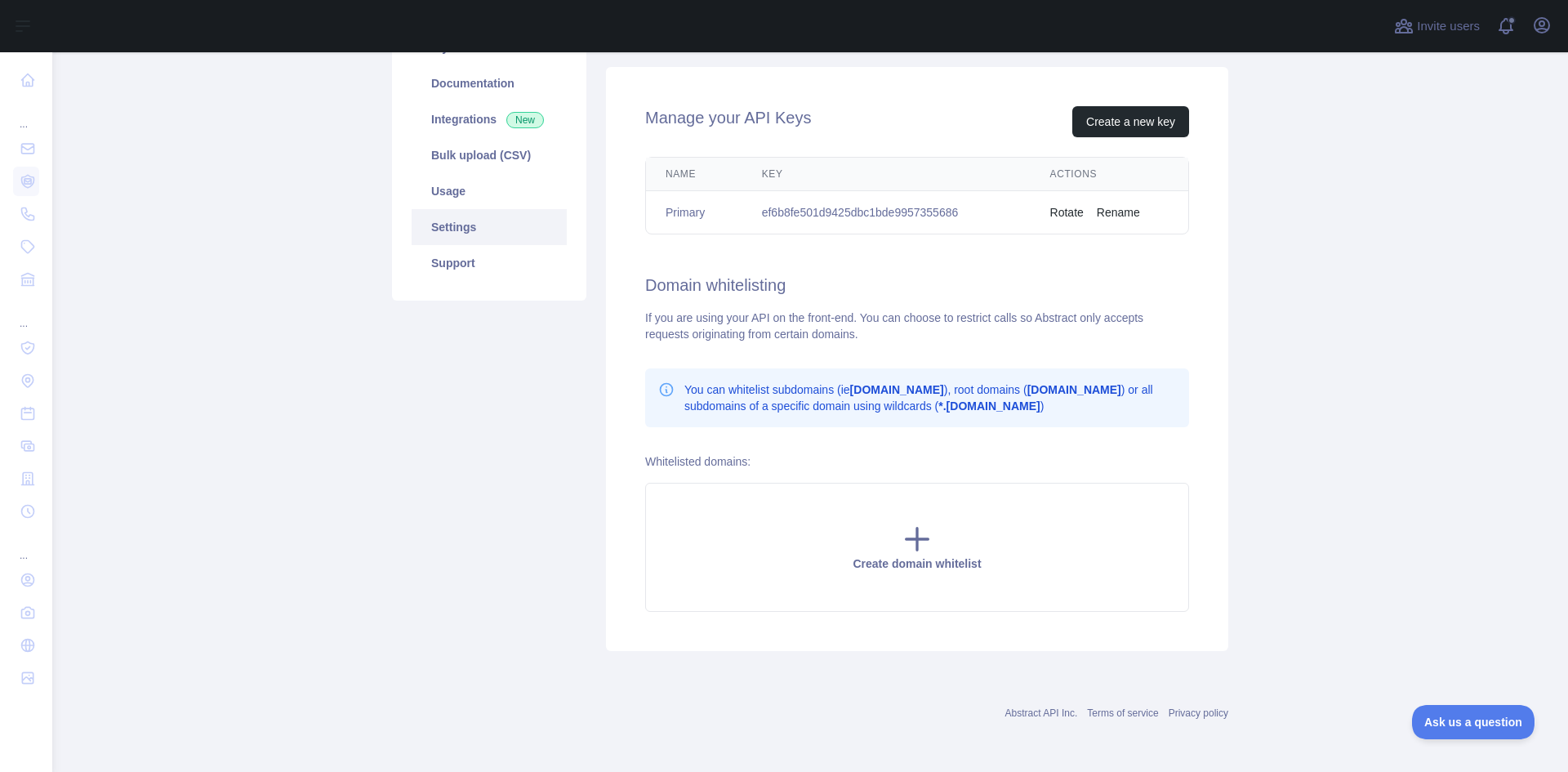
scroll to position [117, 0]
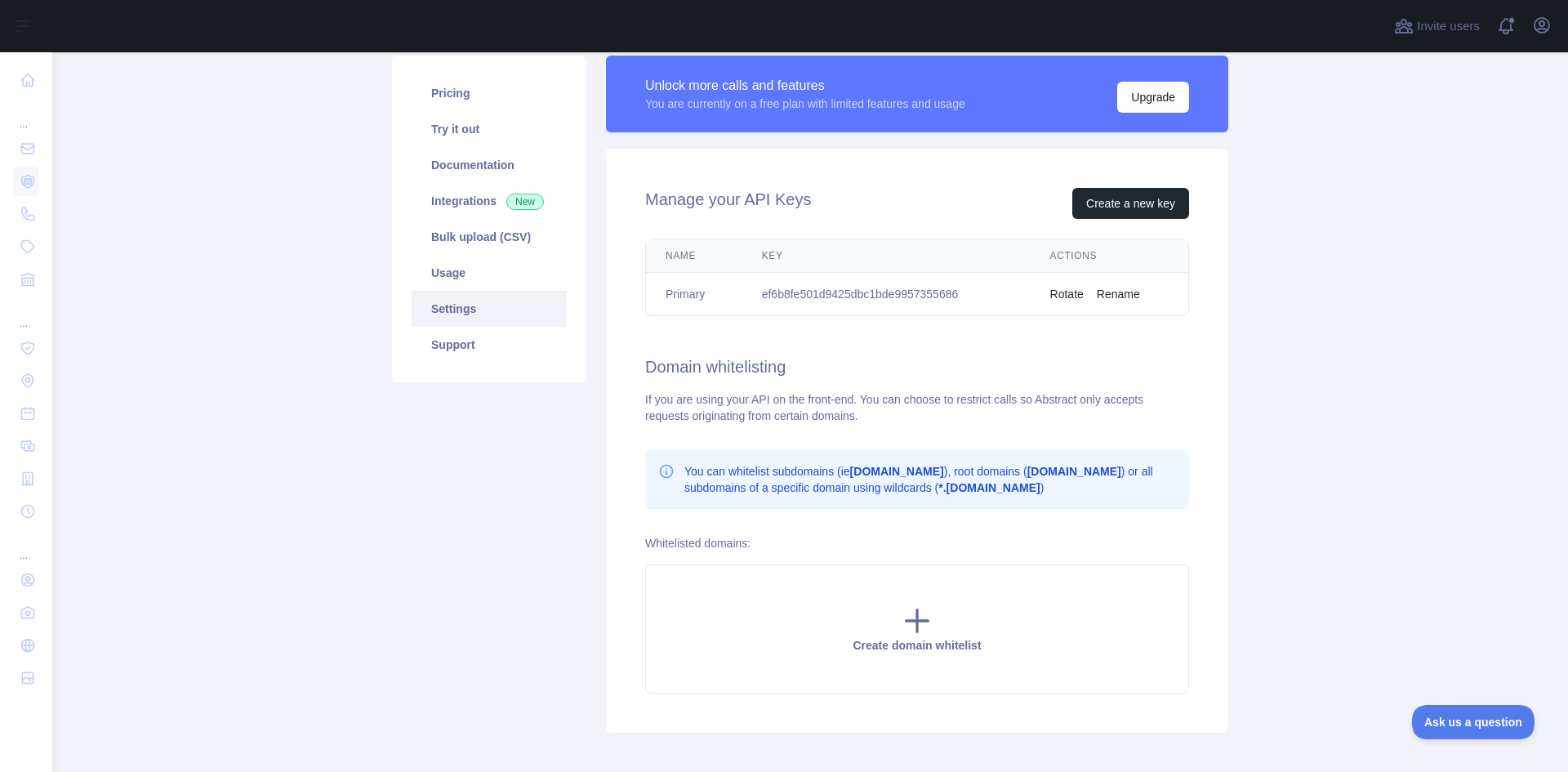
click at [841, 289] on td "ef6b8fe501d9425dbc1bde9957355686" at bounding box center [886, 294] width 289 height 44
copy td "ef6b8fe501d9425dbc1bde9957355686"
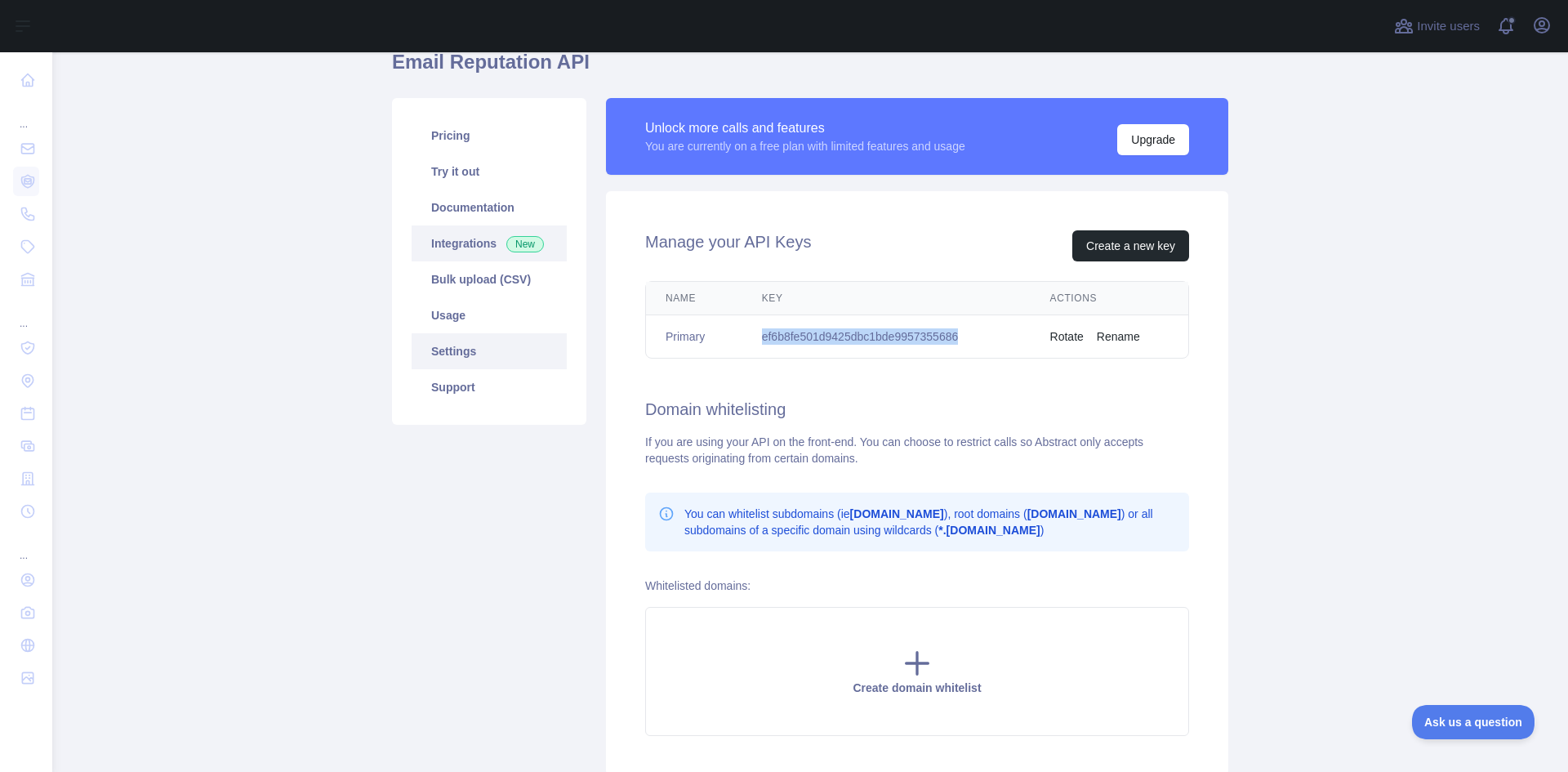
scroll to position [36, 0]
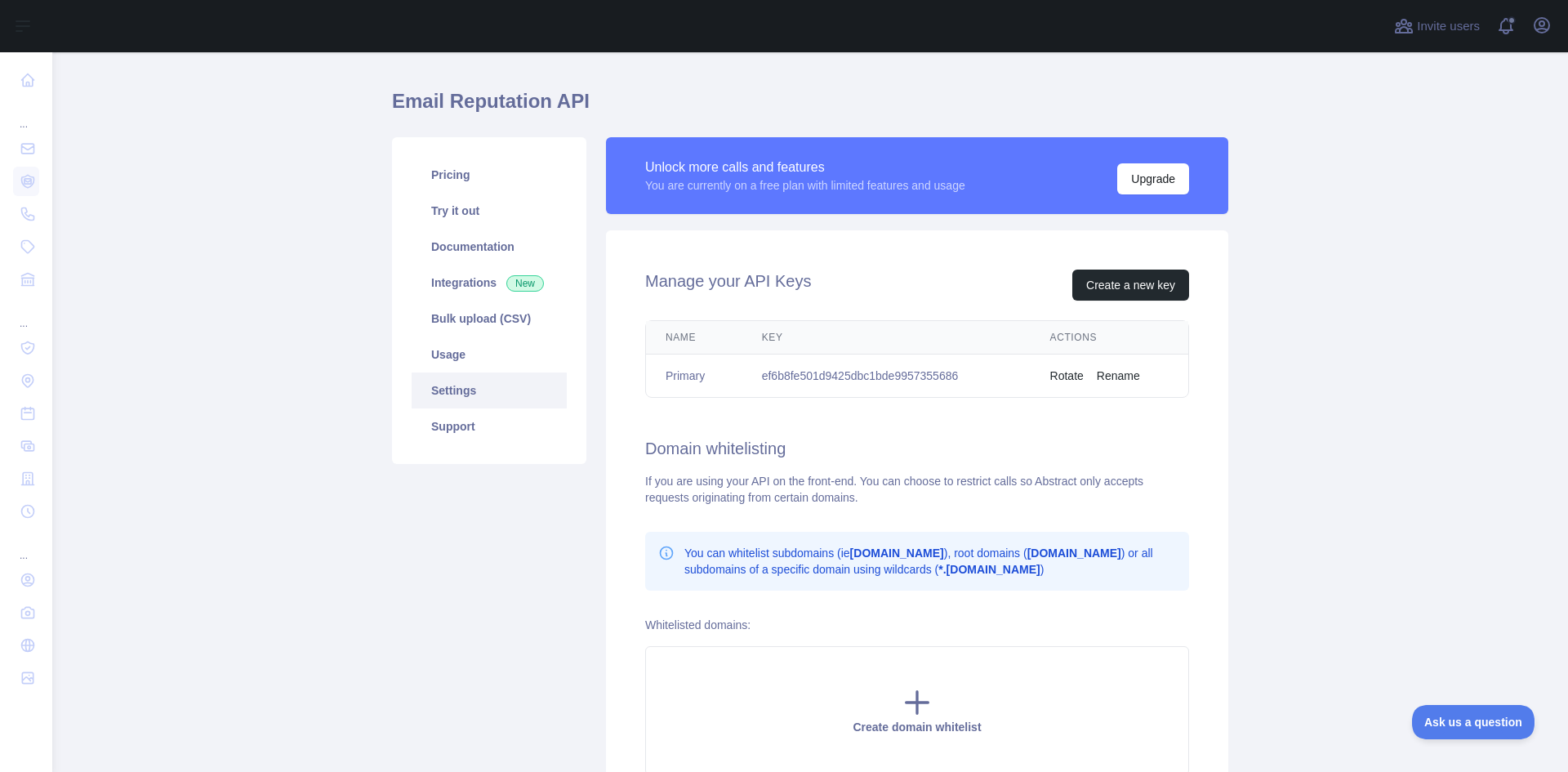
scroll to position [4, 0]
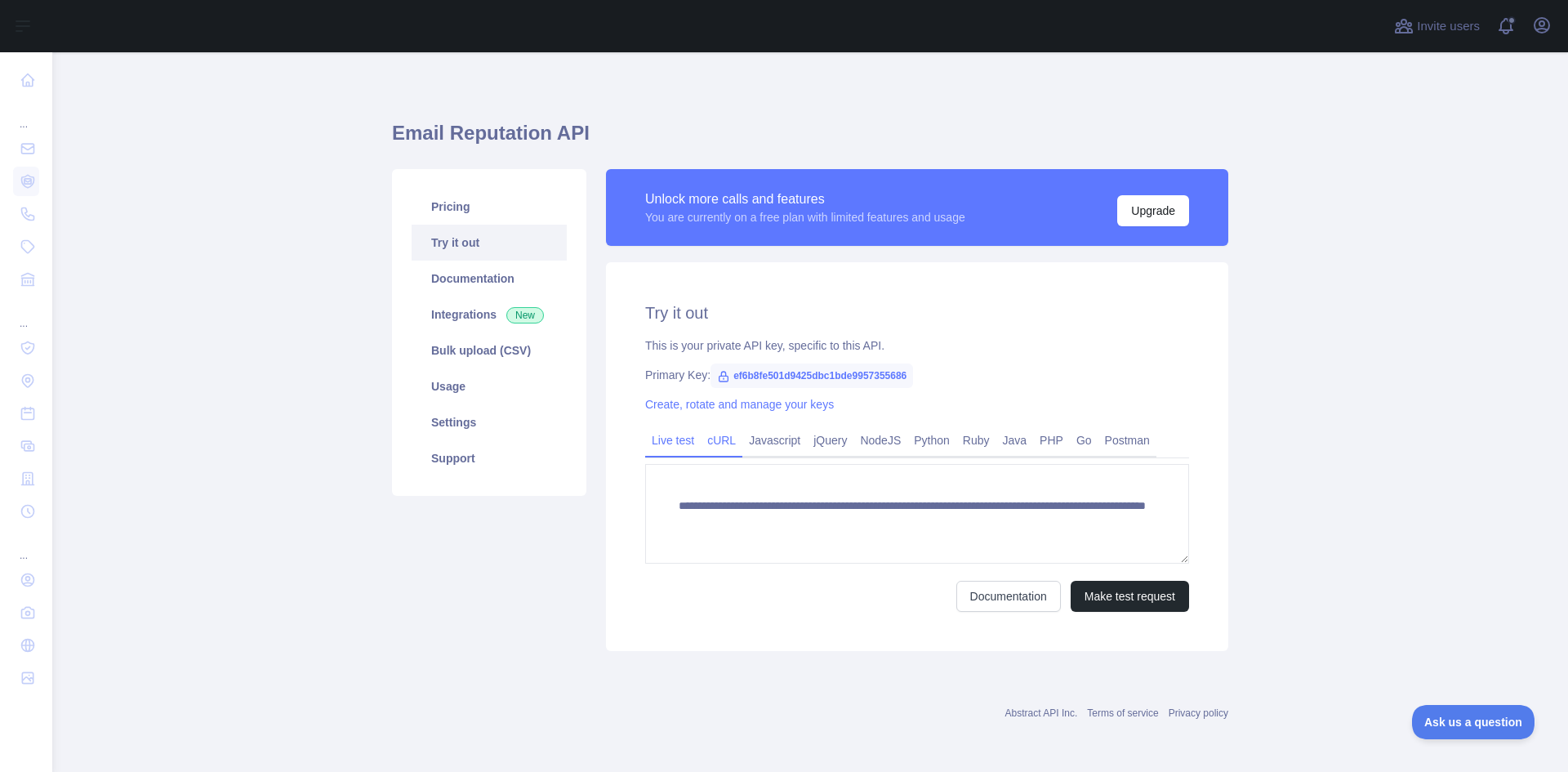
click at [727, 448] on link "cURL" at bounding box center [721, 440] width 42 height 26
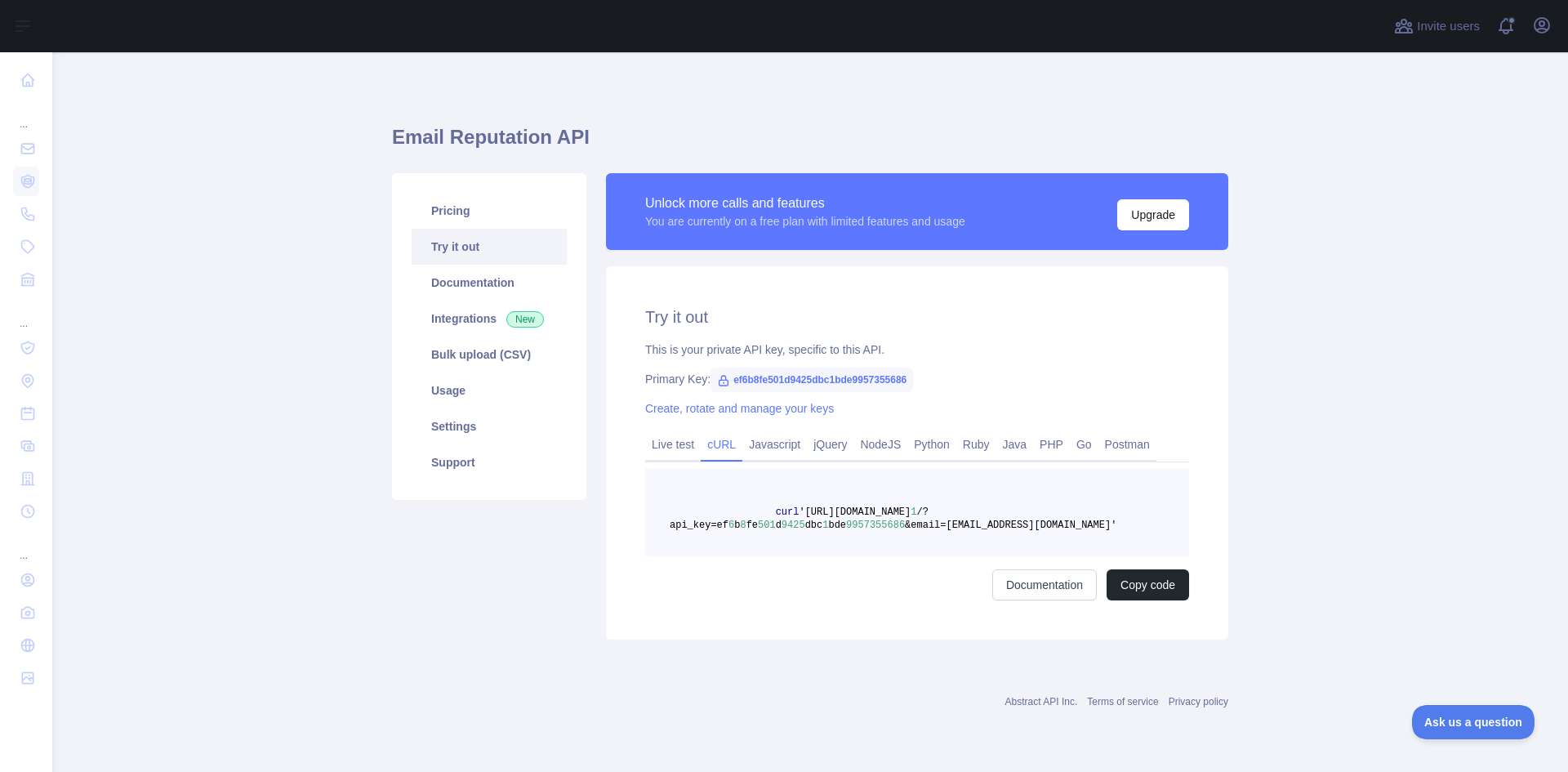
scroll to position [0, 0]
click at [1118, 444] on link "Postman" at bounding box center [1127, 444] width 58 height 26
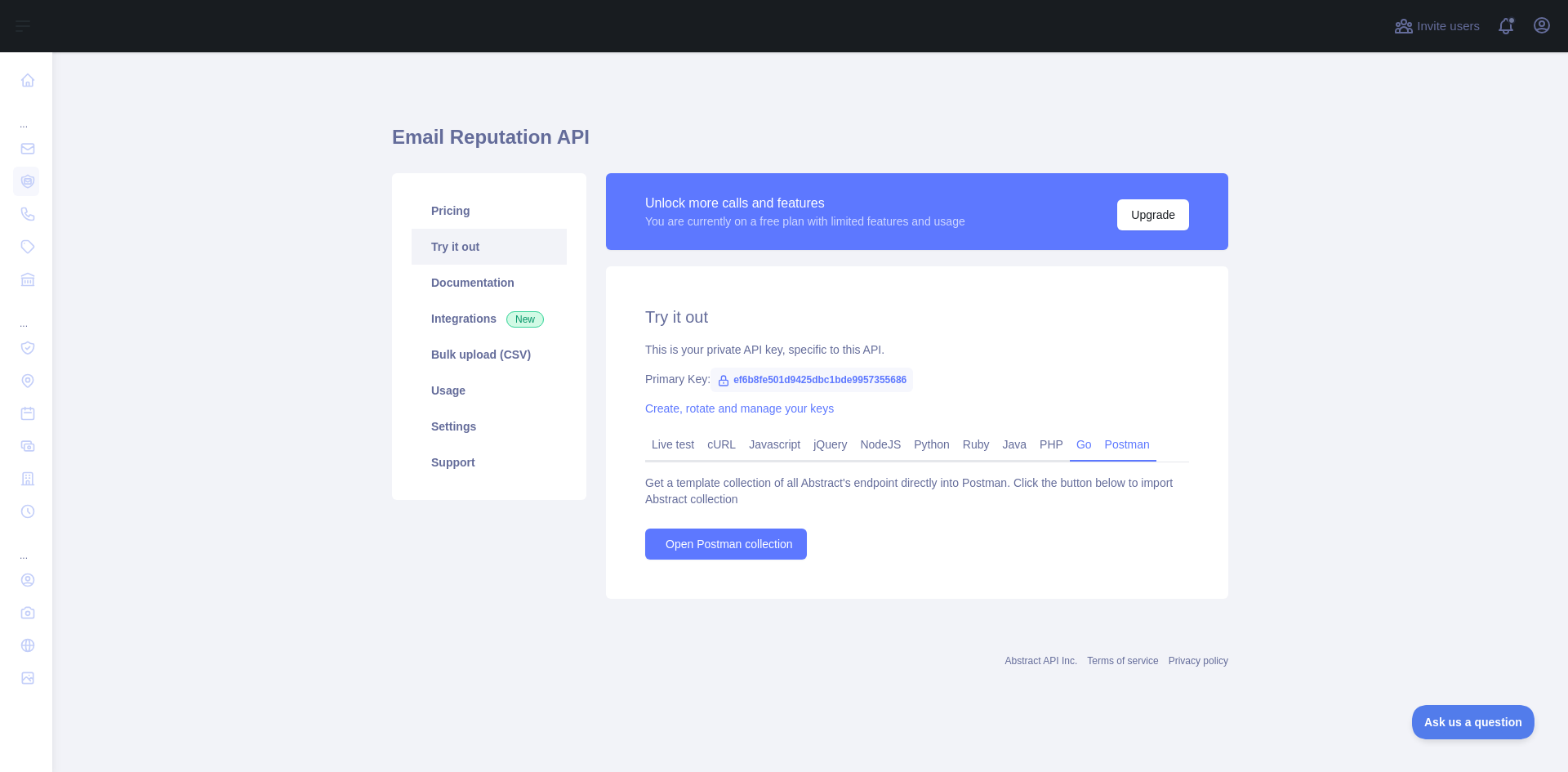
click at [1081, 441] on link "Go" at bounding box center [1084, 444] width 28 height 26
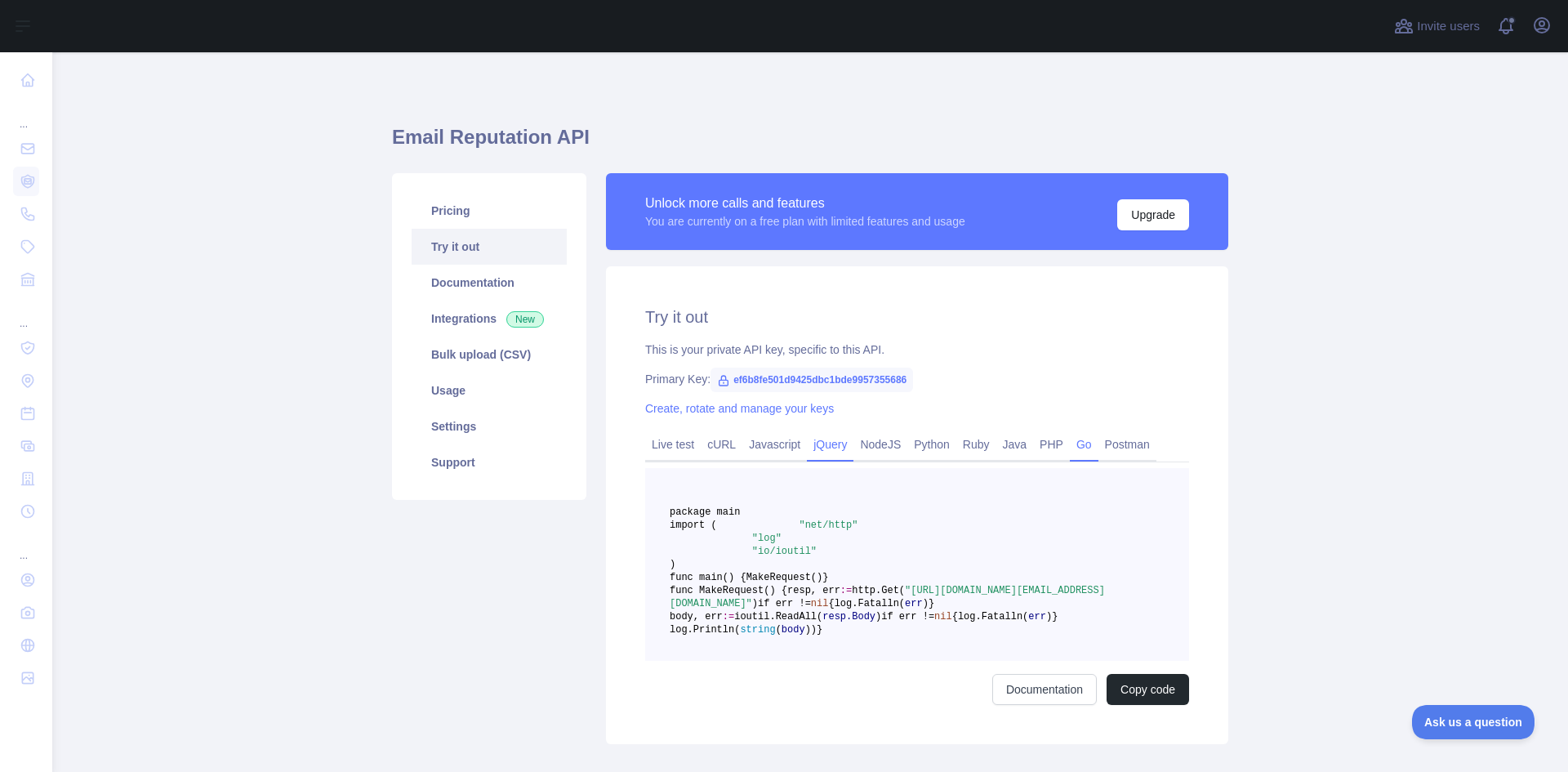
click at [826, 447] on link "jQuery" at bounding box center [830, 444] width 46 height 26
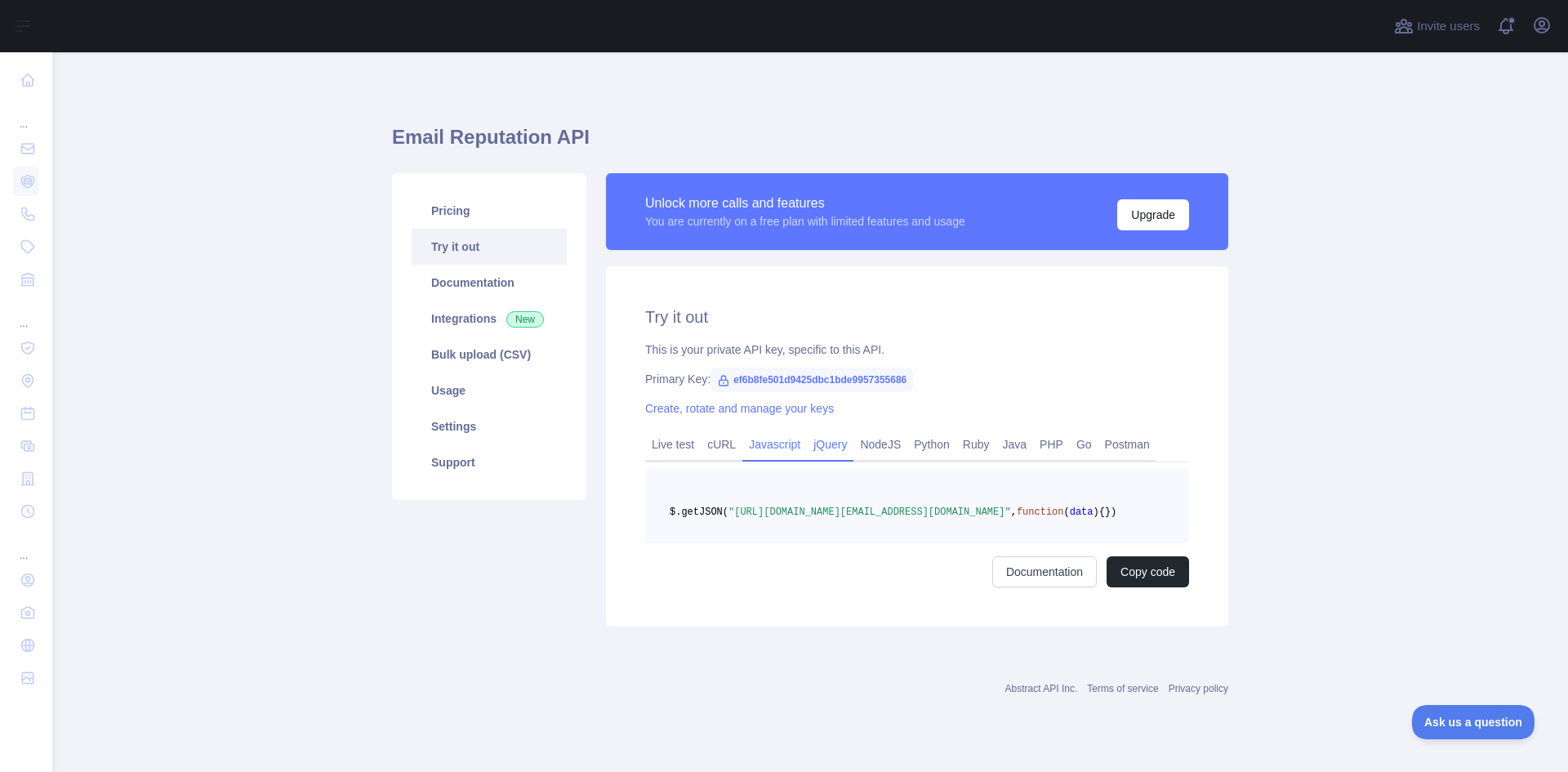
click at [762, 449] on link "Javascript" at bounding box center [774, 444] width 65 height 26
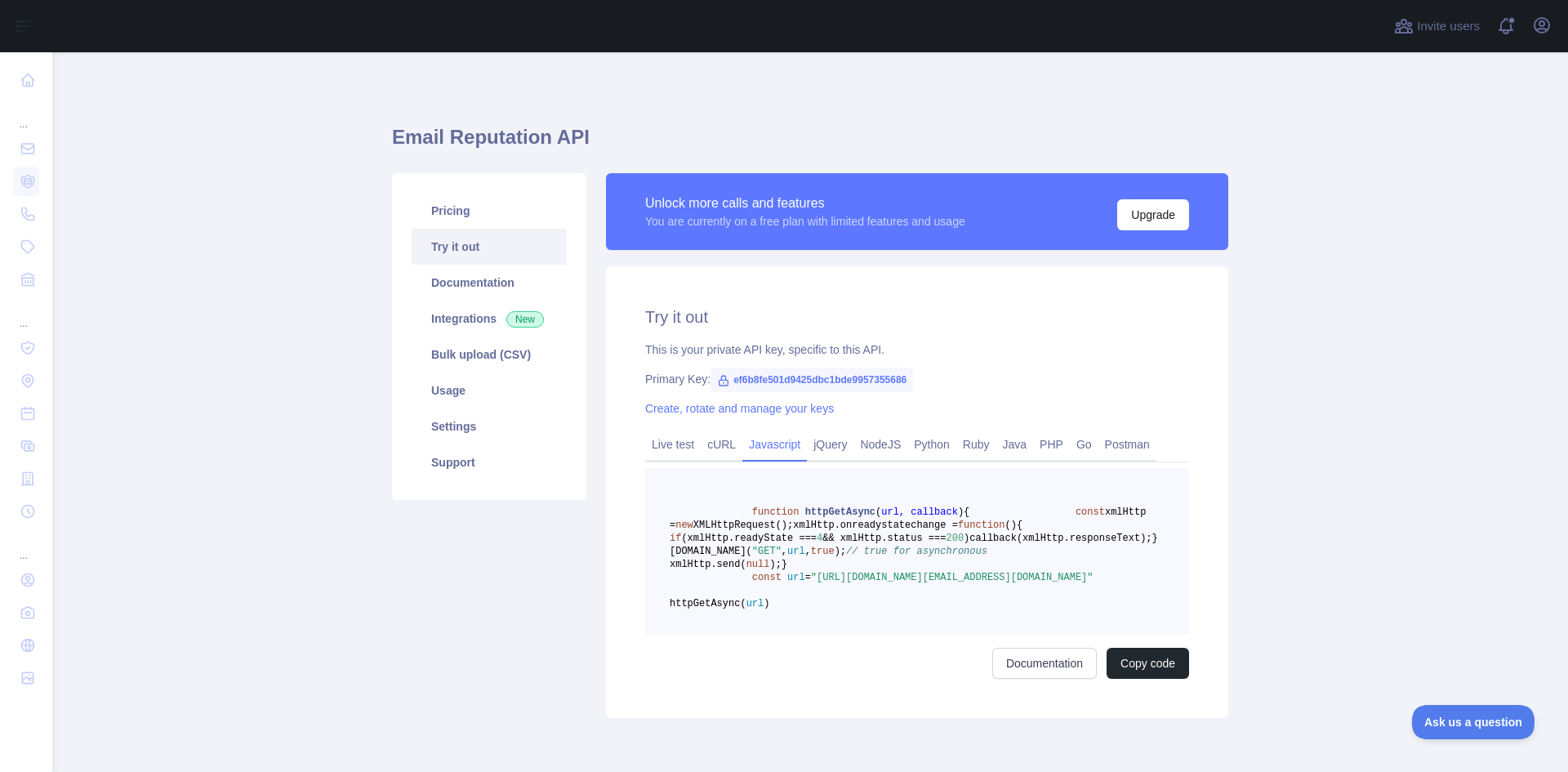
drag, startPoint x: 810, startPoint y: 639, endPoint x: 1041, endPoint y: 650, distance: 231.3
click at [1041, 584] on span ""https://emailreputation.abstractapi.com/v1/?api_key=ef6b8fe501d9425dbc1bde9957…" at bounding box center [953, 577] width 282 height 12
copy span "https://emailreputation.abstractapi.com/v1/?api_key=ef6b8fe501d9425dbc1bde99573…"
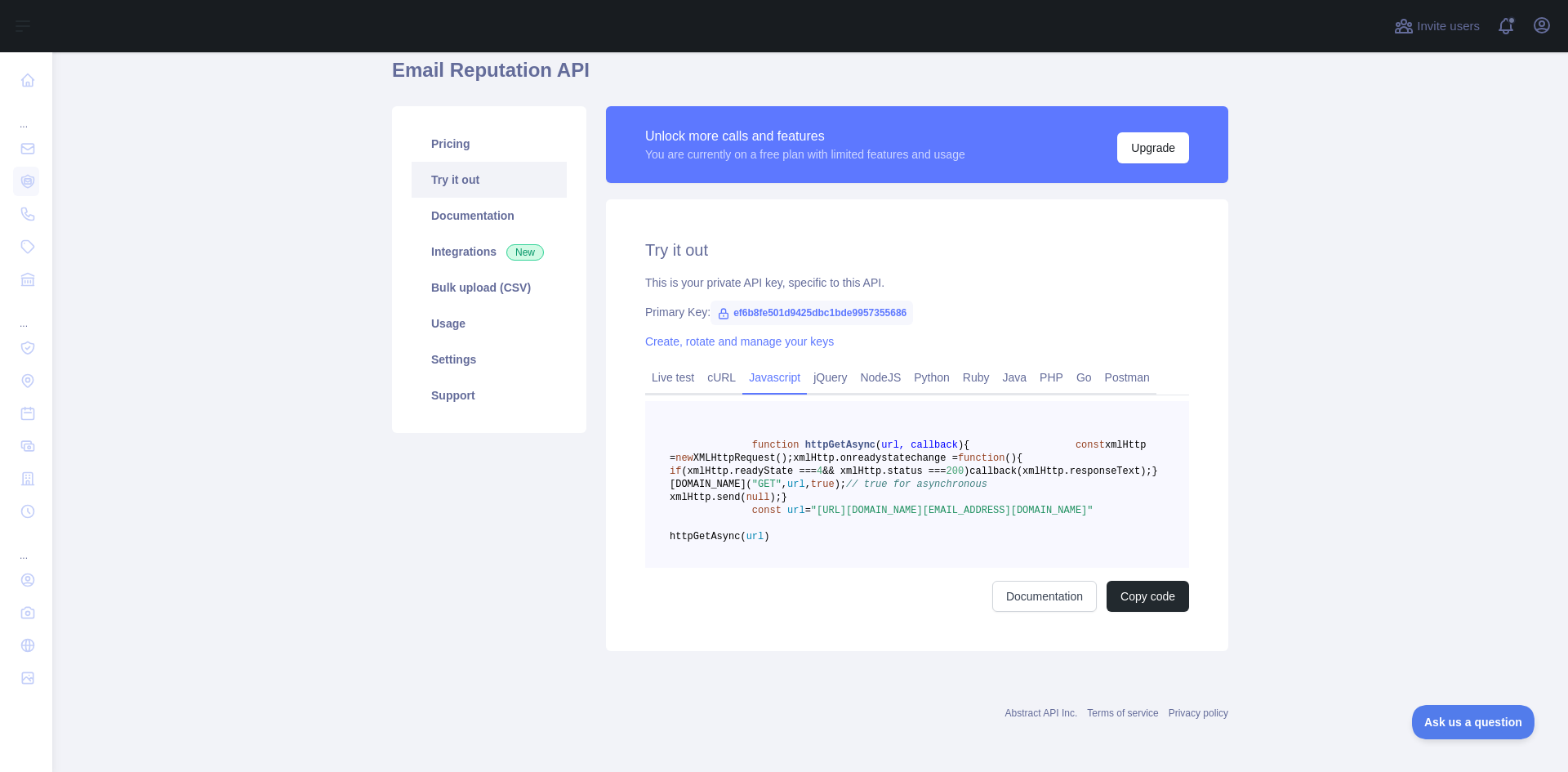
scroll to position [146, 0]
